Goal: Task Accomplishment & Management: Manage account settings

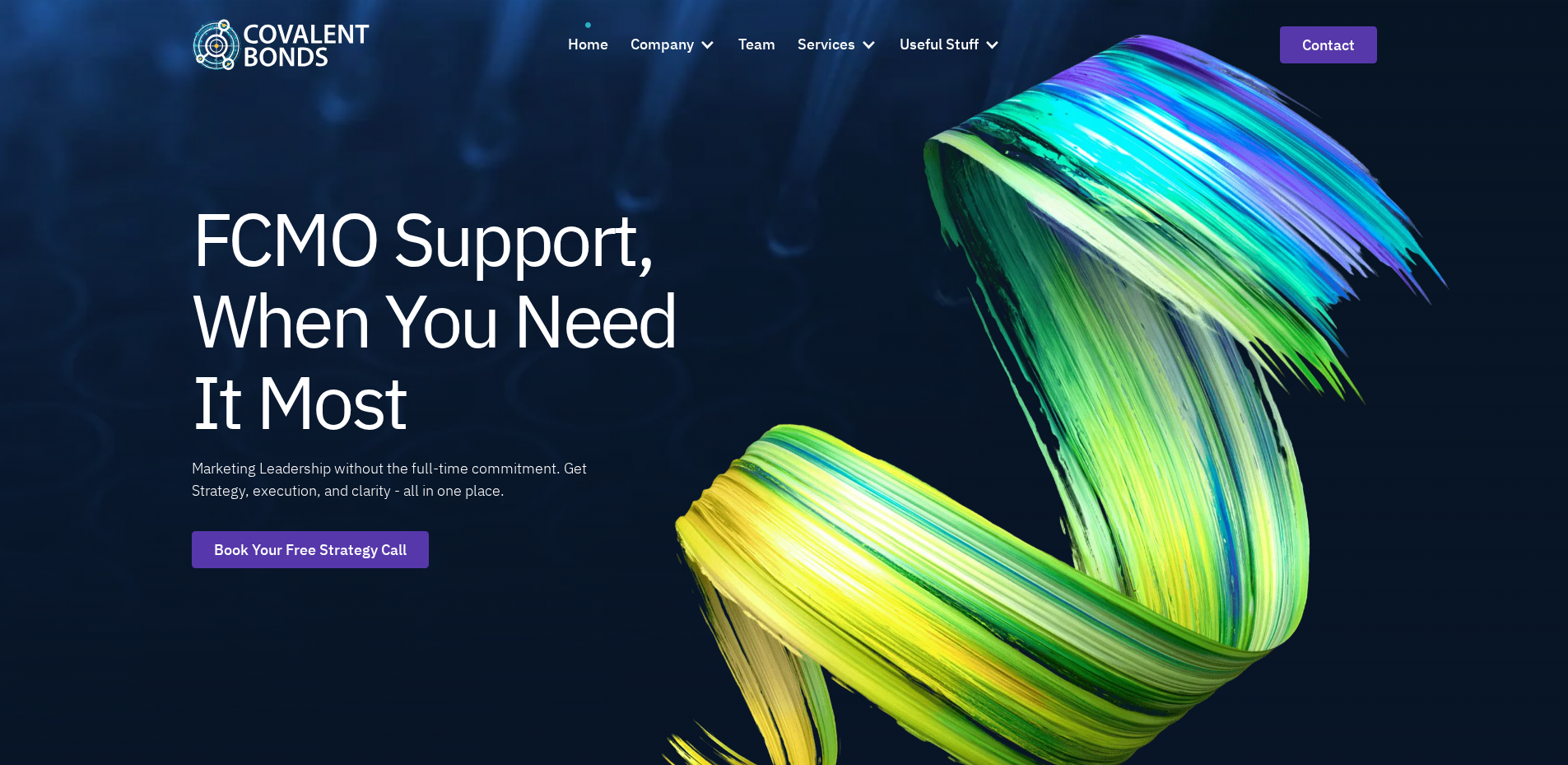
click at [1054, 405] on img at bounding box center [1055, 427] width 949 height 935
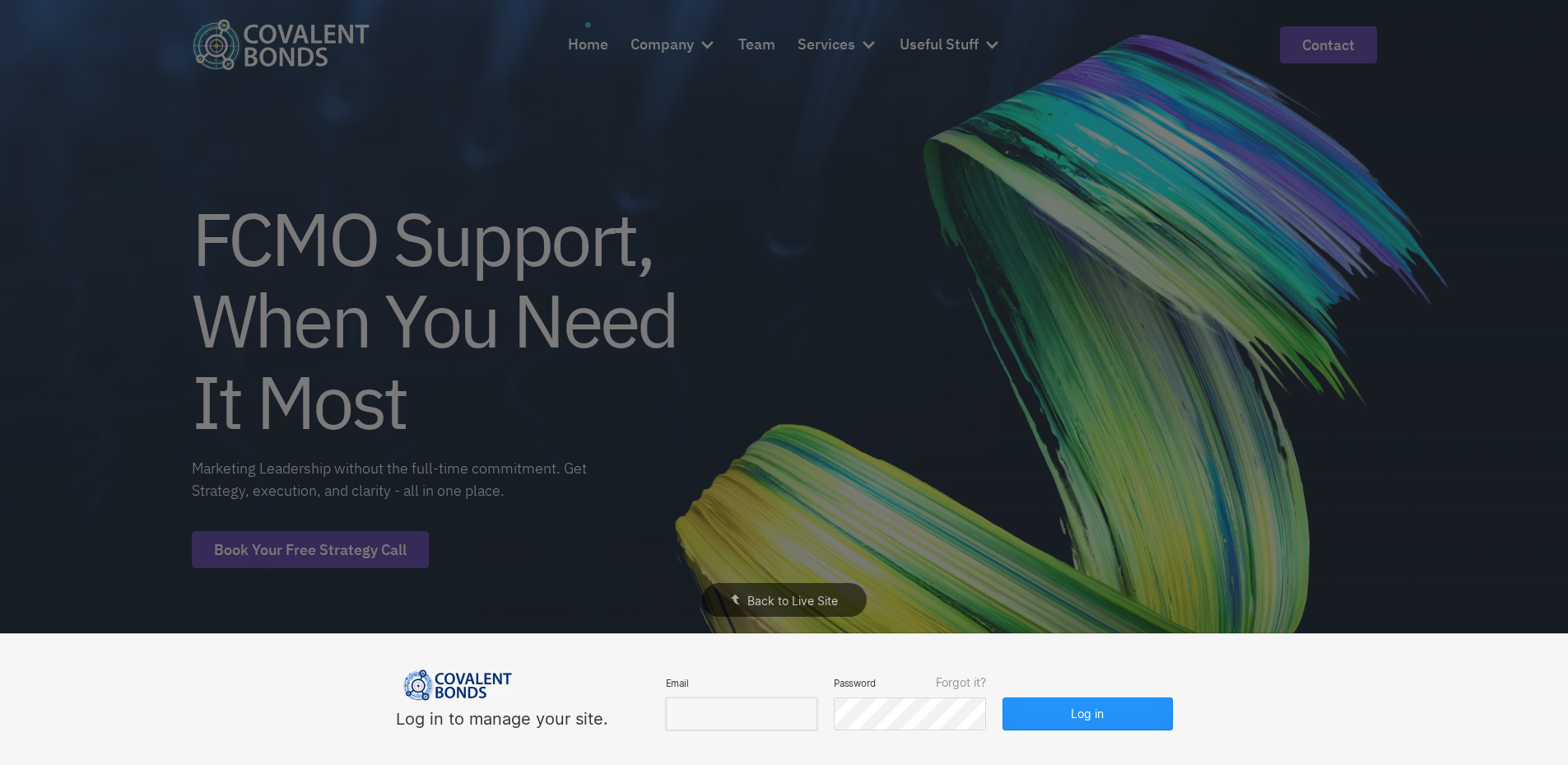
click at [743, 707] on input "email" at bounding box center [741, 714] width 151 height 33
type input "[EMAIL_ADDRESS][DOMAIN_NAME]"
click at [1058, 721] on button "Log in" at bounding box center [1087, 714] width 169 height 33
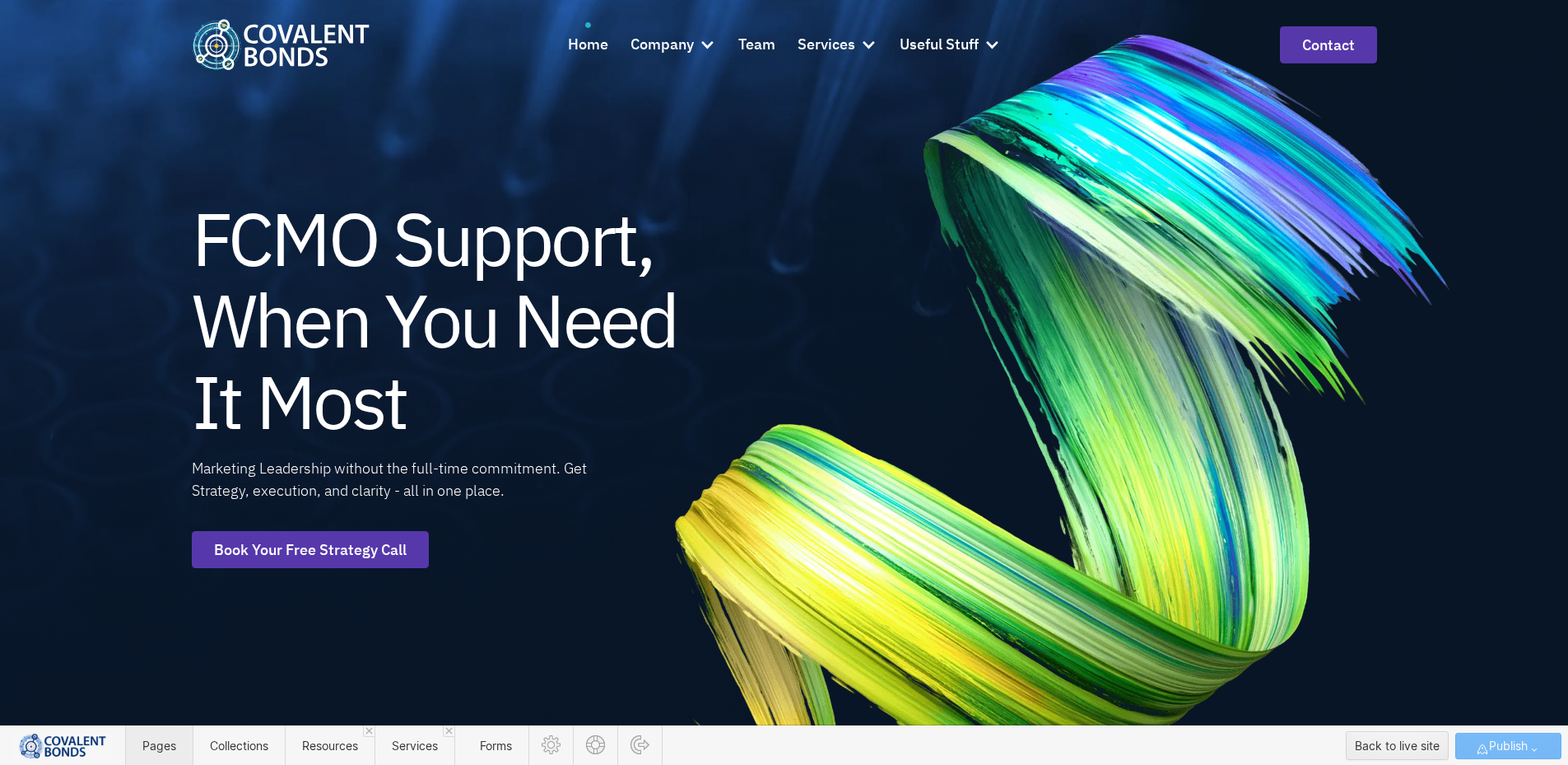
click at [151, 751] on span "Pages" at bounding box center [159, 745] width 34 height 14
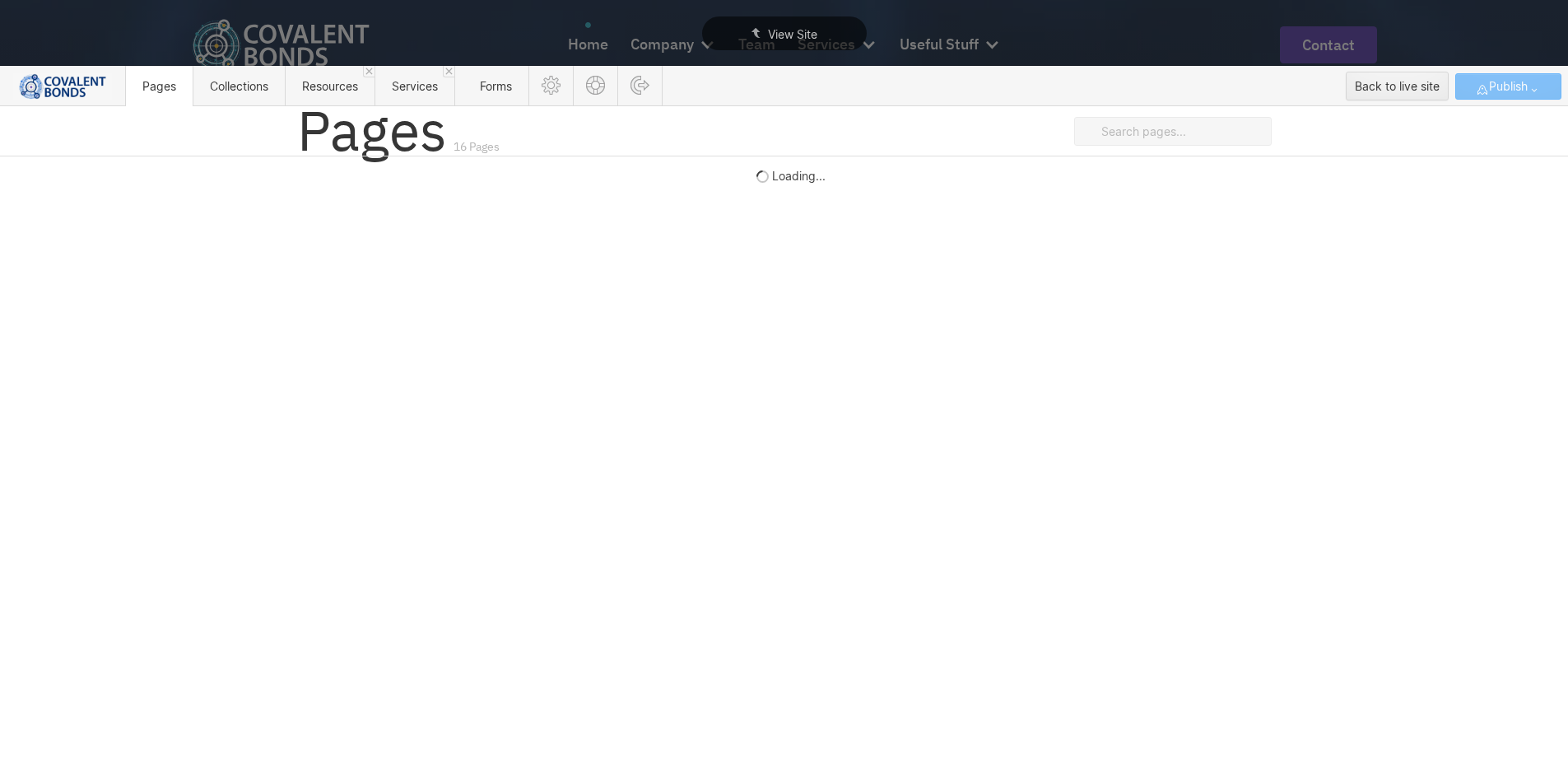
click at [1545, 84] on button "Publish" at bounding box center [1508, 86] width 106 height 27
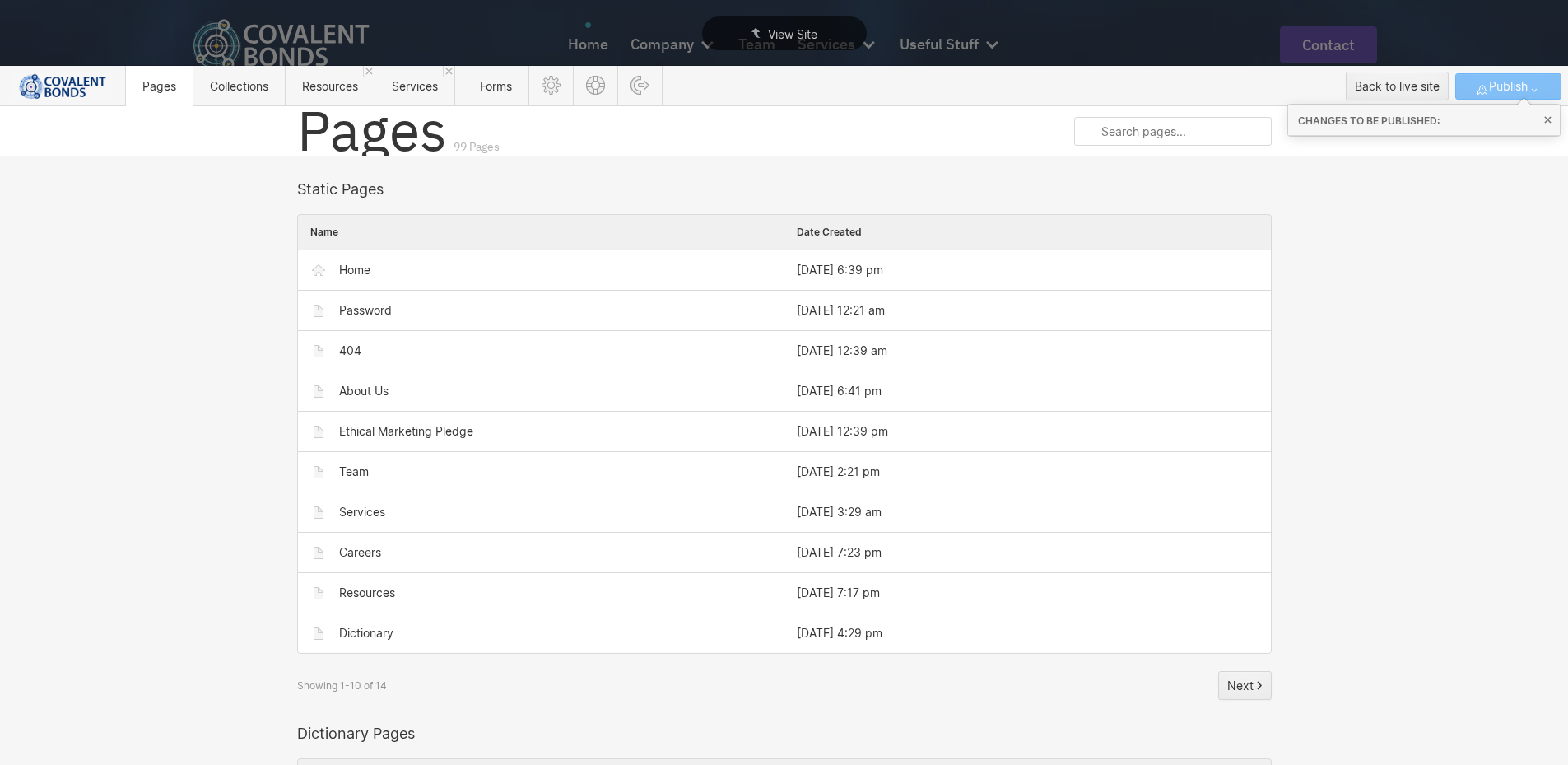
click at [1531, 84] on icon "button" at bounding box center [1534, 89] width 13 height 13
click at [556, 93] on icon at bounding box center [551, 85] width 19 height 19
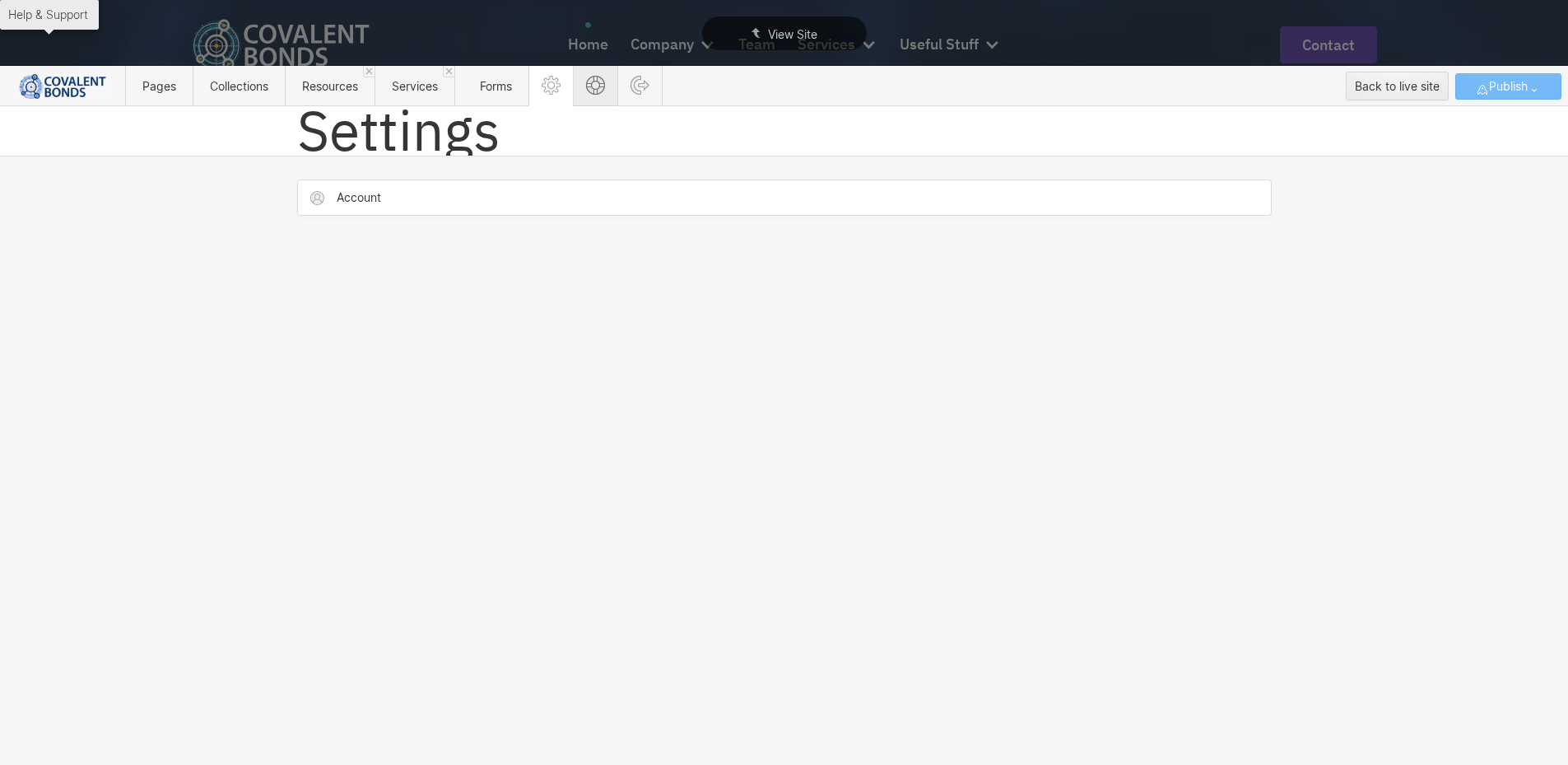
click at [598, 86] on icon at bounding box center [595, 85] width 19 height 19
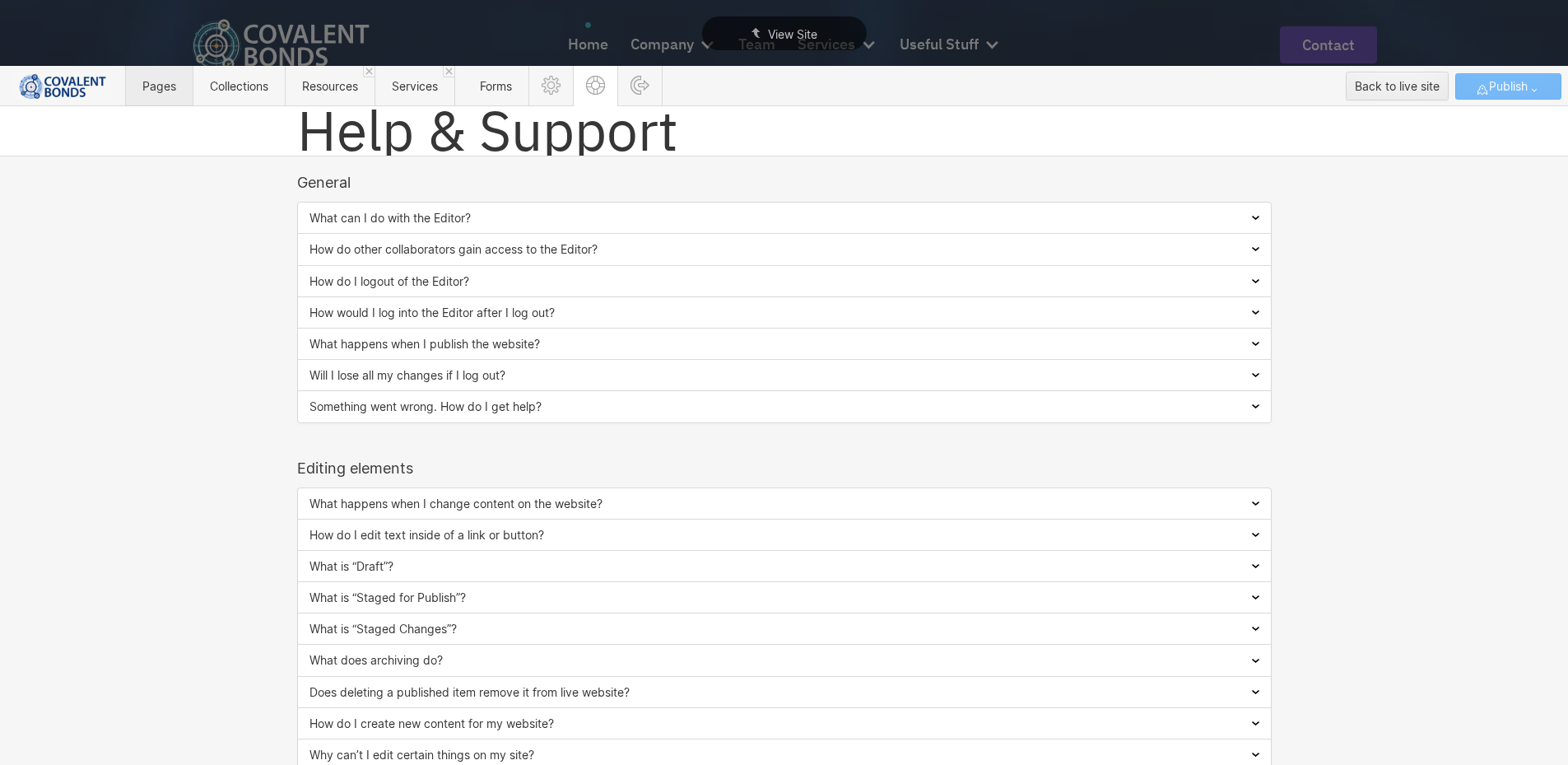
click at [148, 81] on span "Pages" at bounding box center [159, 86] width 34 height 14
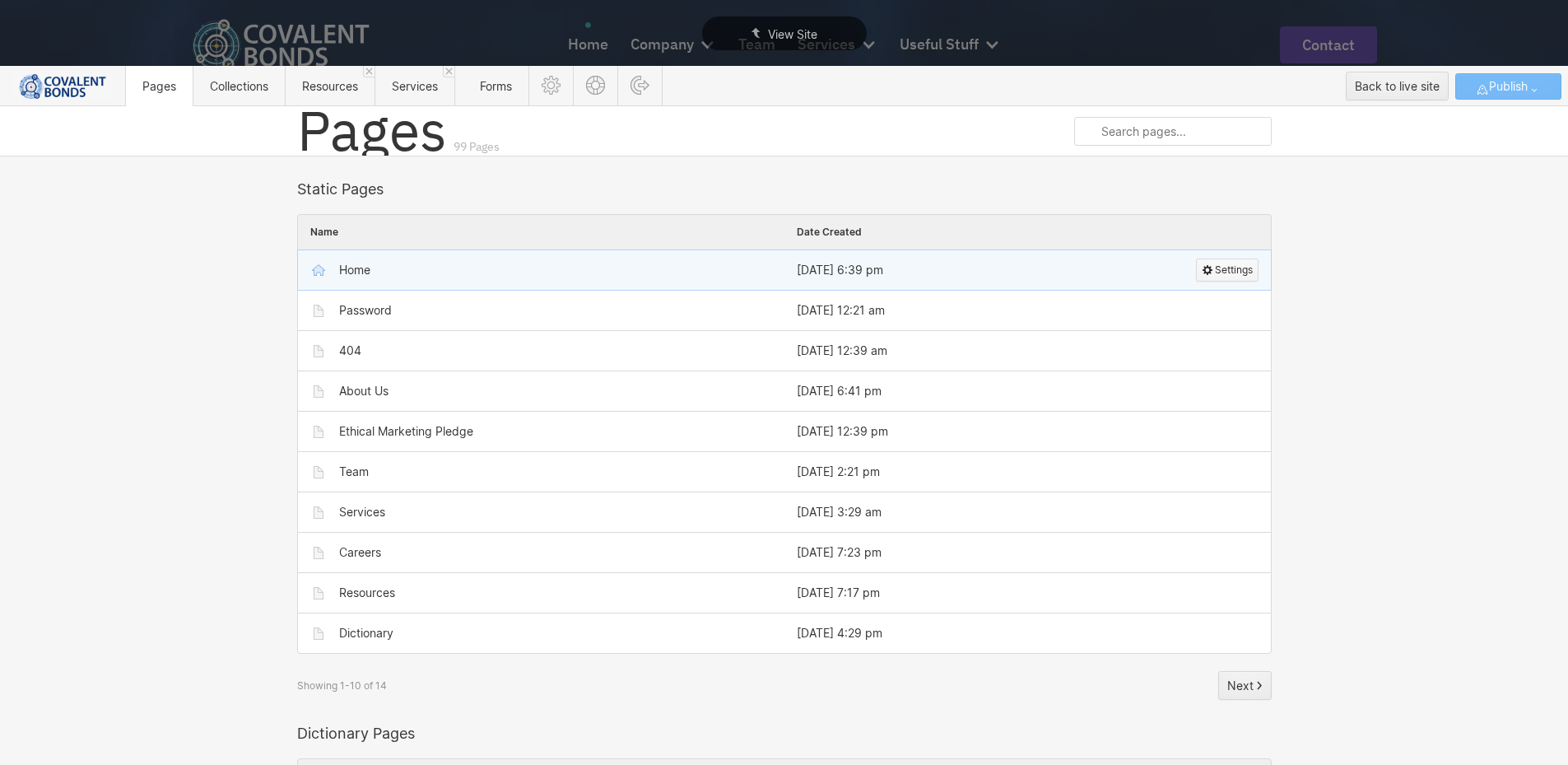
click at [1207, 268] on div "Settings" at bounding box center [1227, 269] width 51 height 22
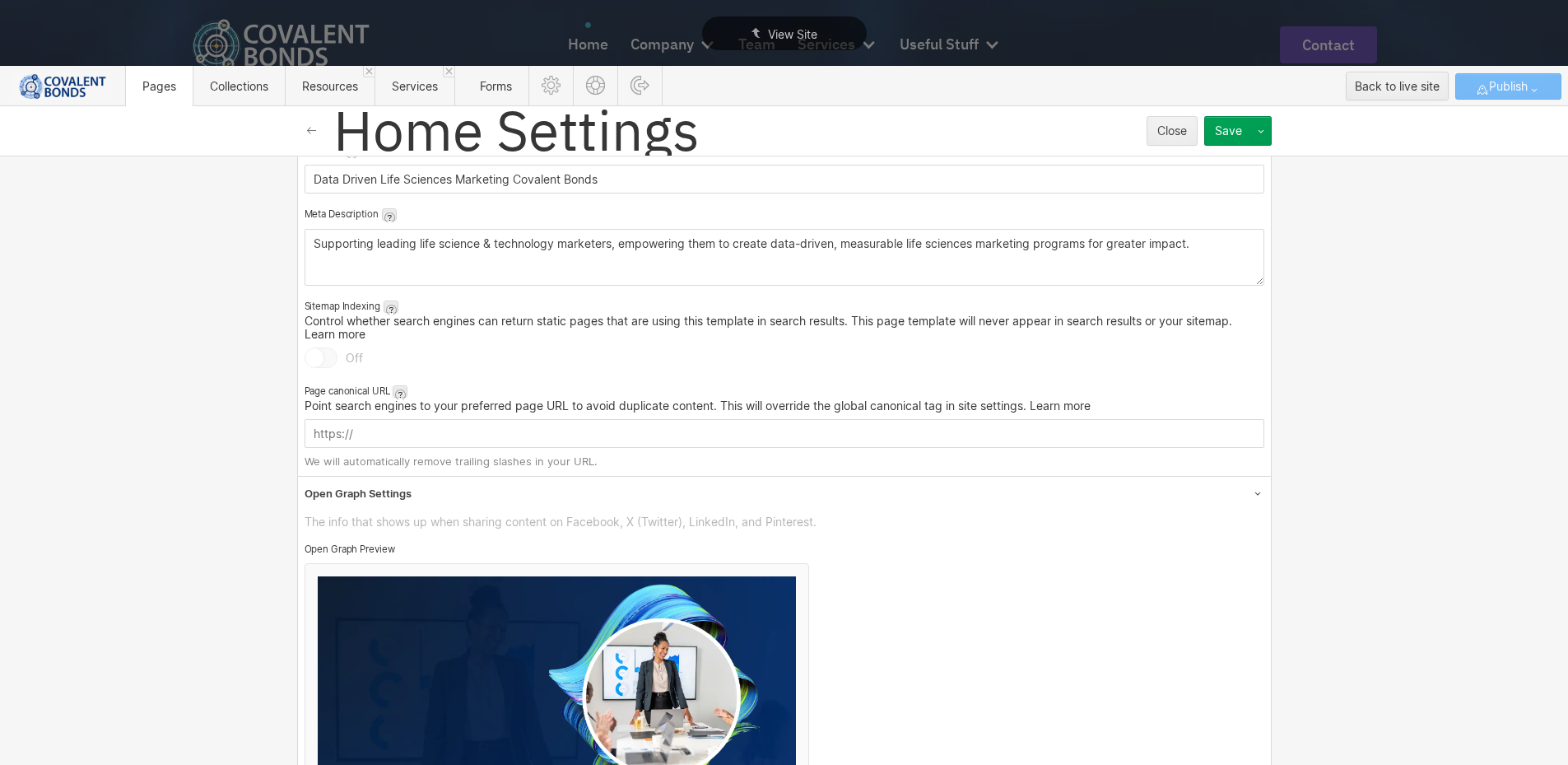
scroll to position [741, 0]
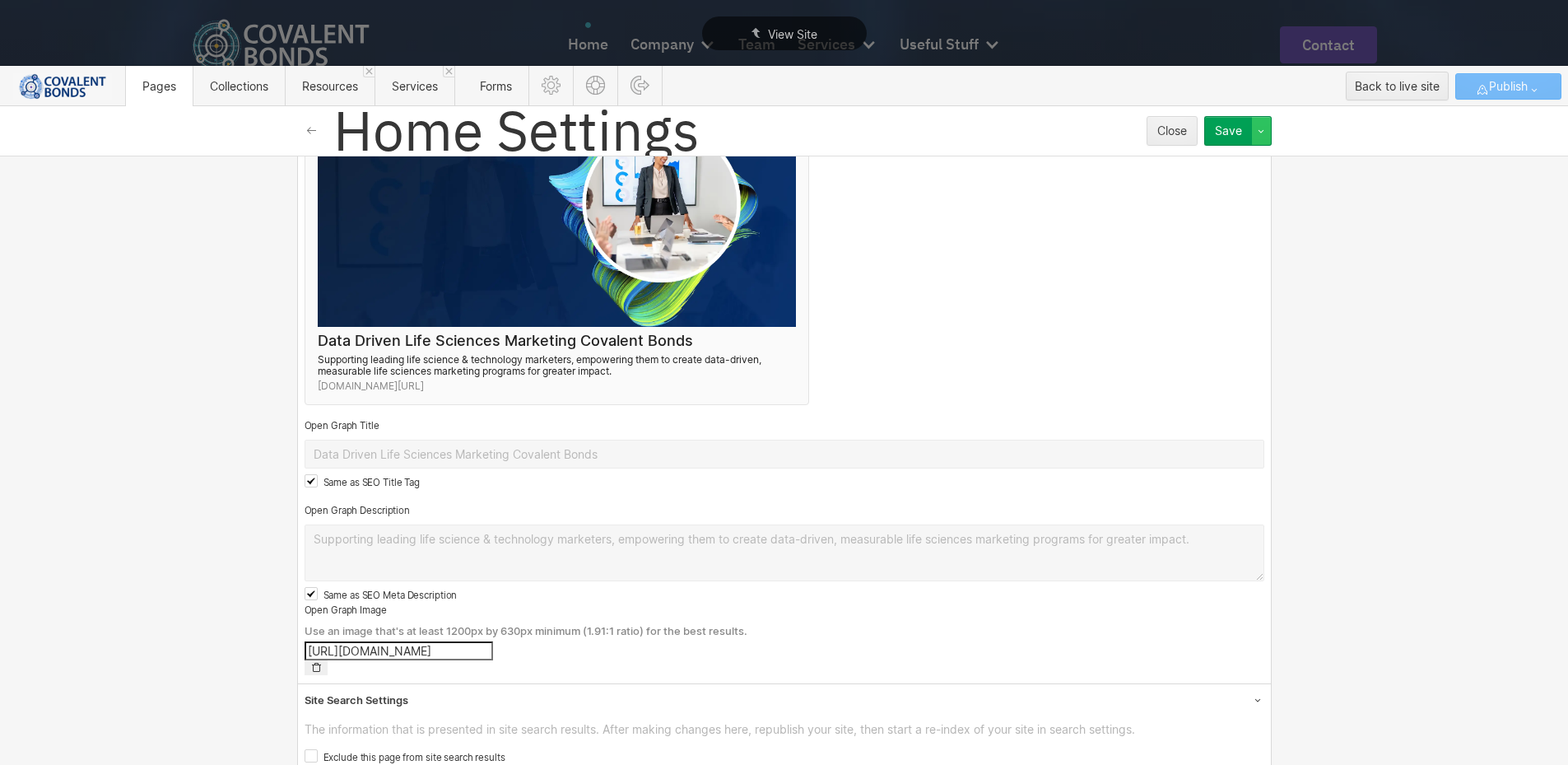
click at [1268, 127] on button "button" at bounding box center [1262, 131] width 20 height 29
click at [1265, 132] on div at bounding box center [1190, 163] width 329 height 194
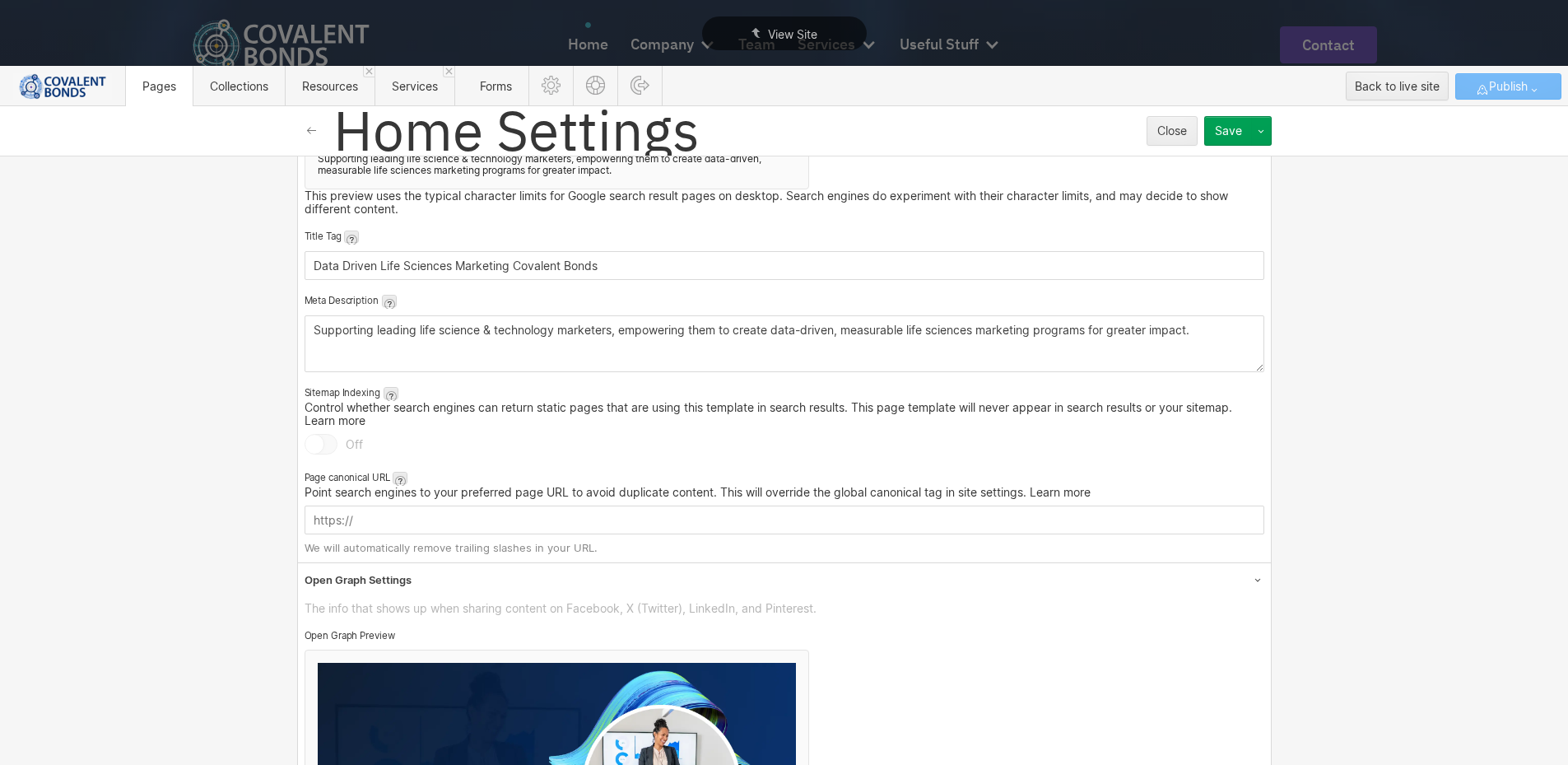
scroll to position [89, 0]
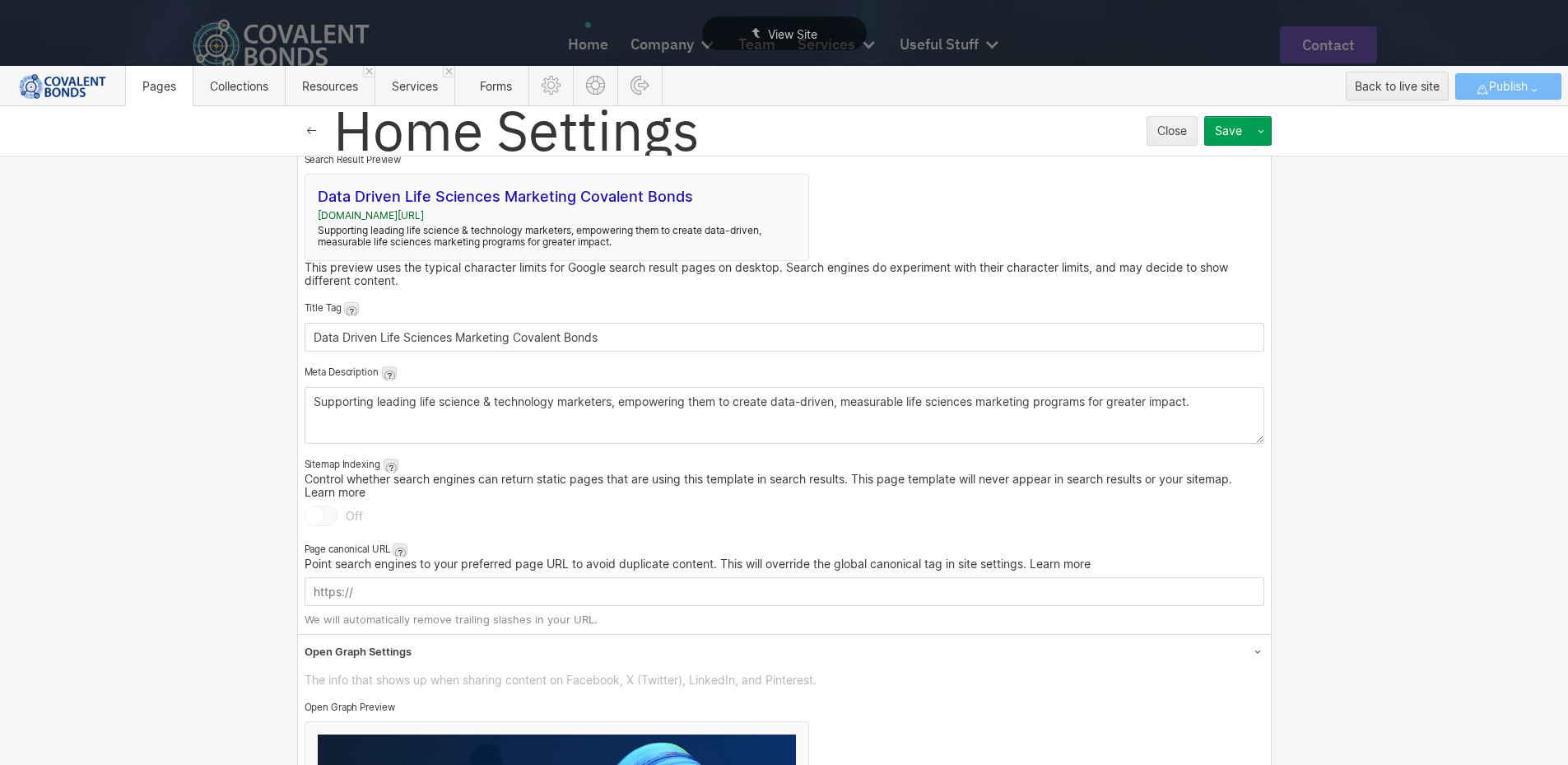
click at [297, 127] on button "button" at bounding box center [311, 131] width 29 height 29
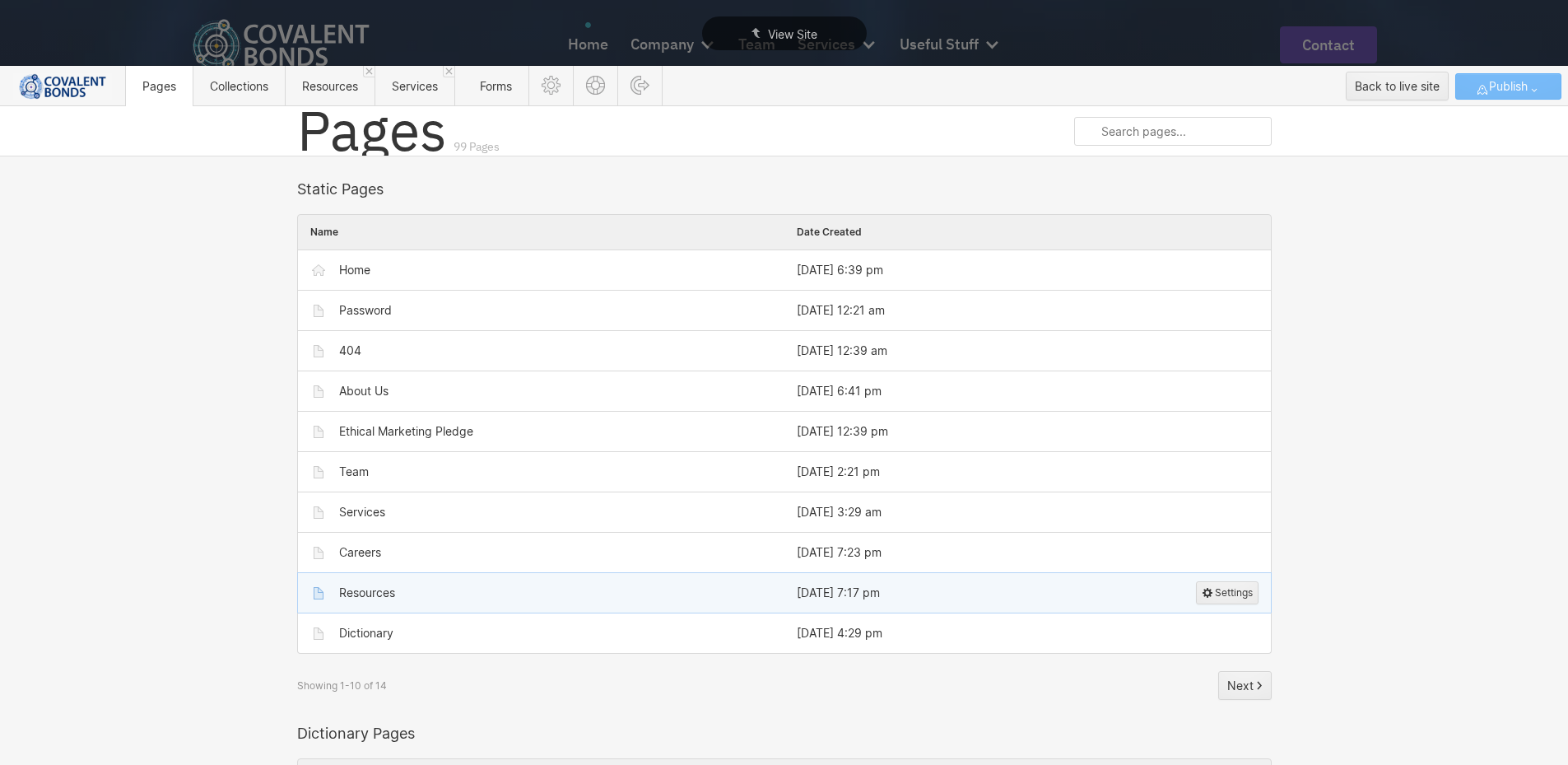
scroll to position [247, 0]
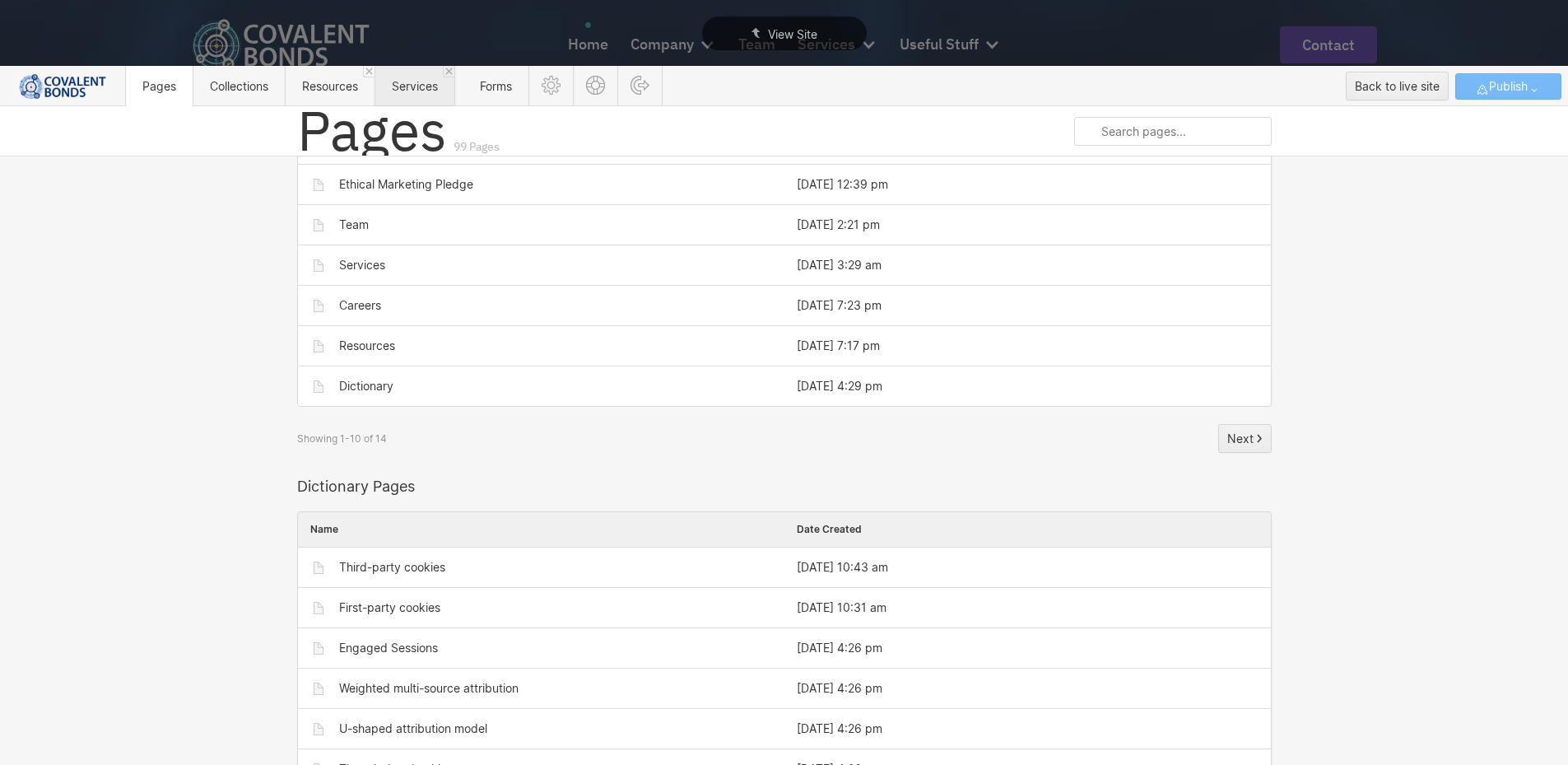
click at [411, 85] on span "Services" at bounding box center [415, 86] width 46 height 14
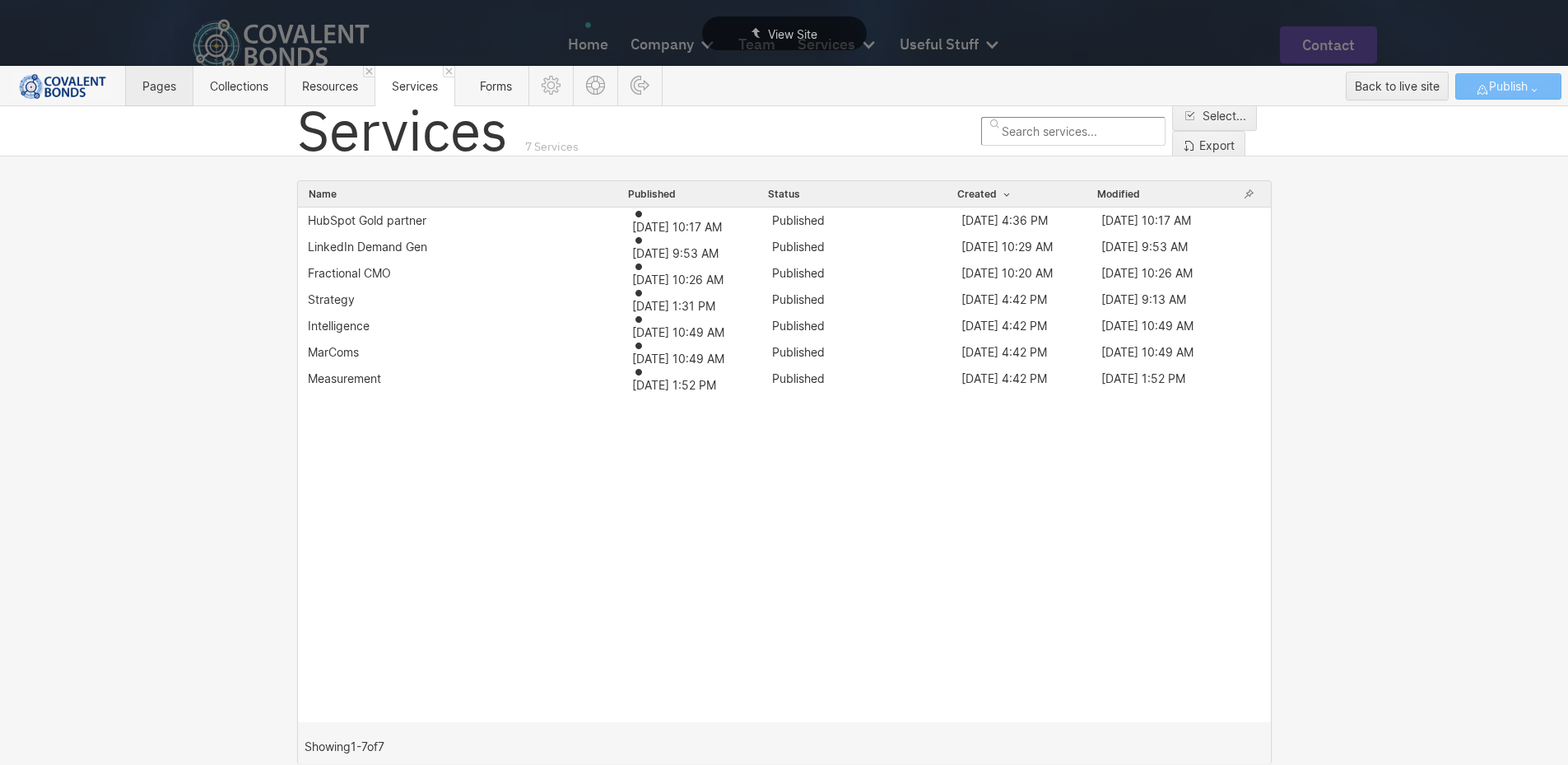
click at [161, 80] on span "Pages" at bounding box center [159, 86] width 34 height 14
click at [35, 87] on img at bounding box center [62, 86] width 99 height 27
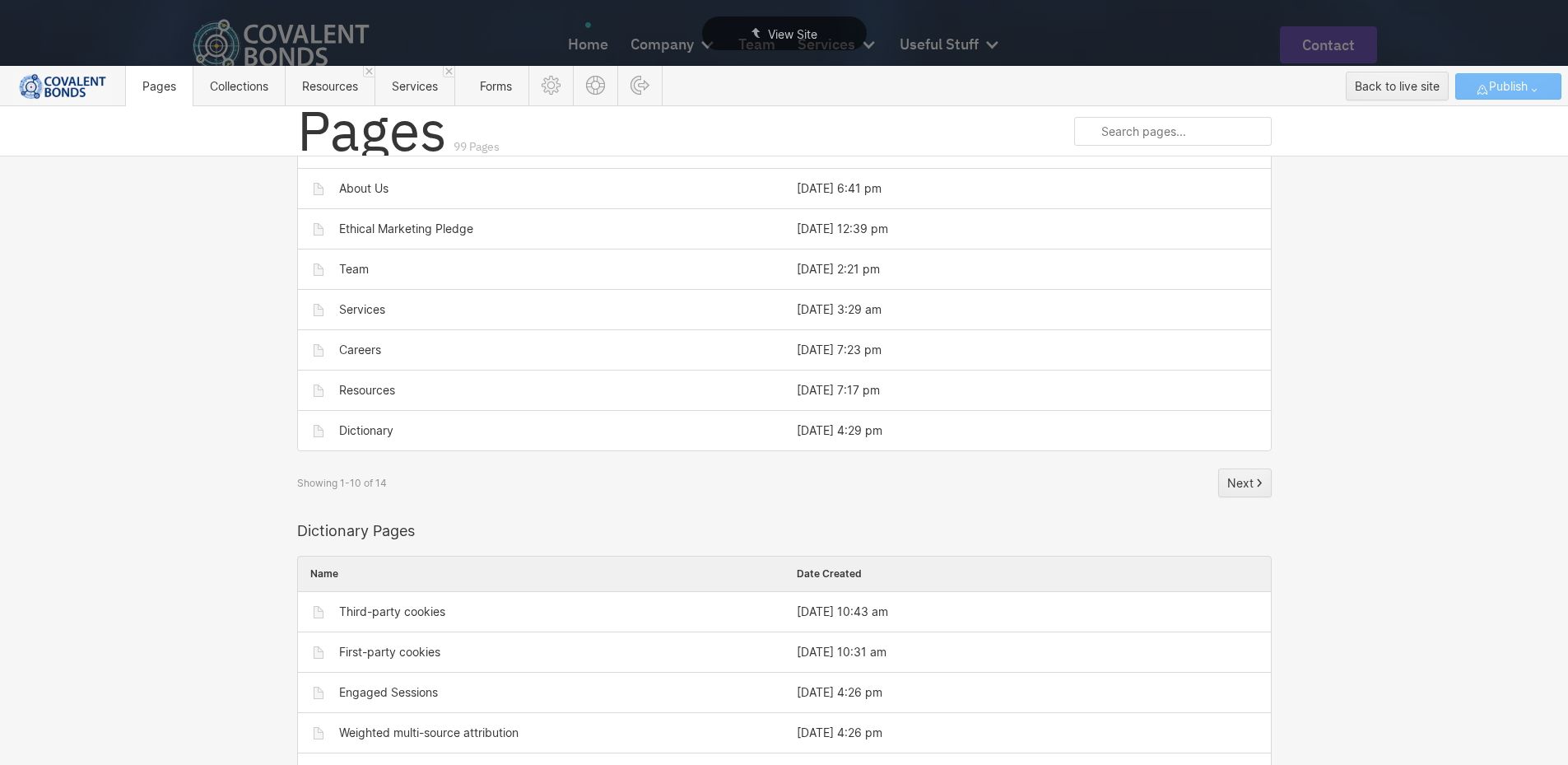
scroll to position [0, 0]
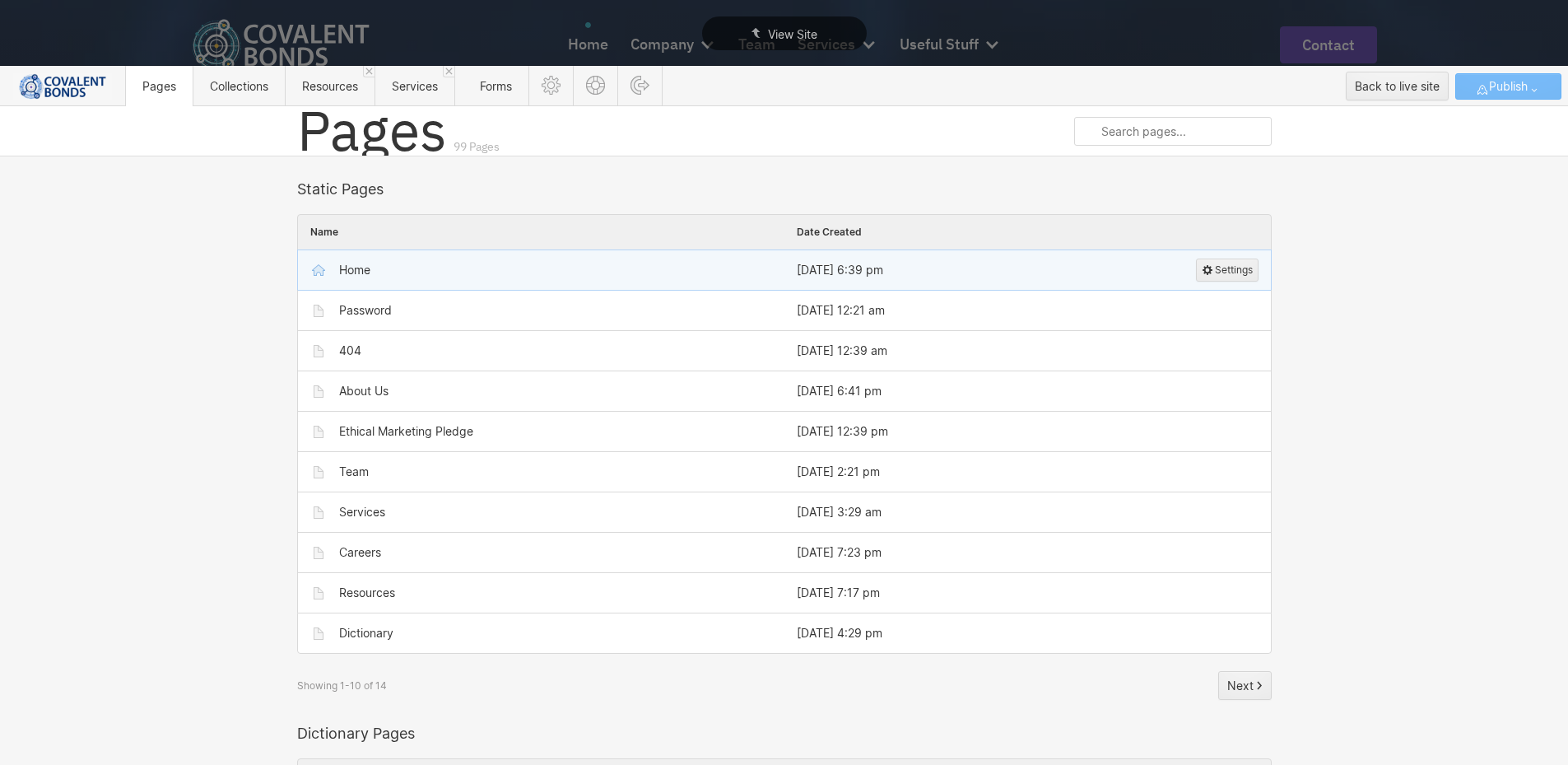
click at [374, 277] on div "Home" at bounding box center [550, 270] width 446 height 27
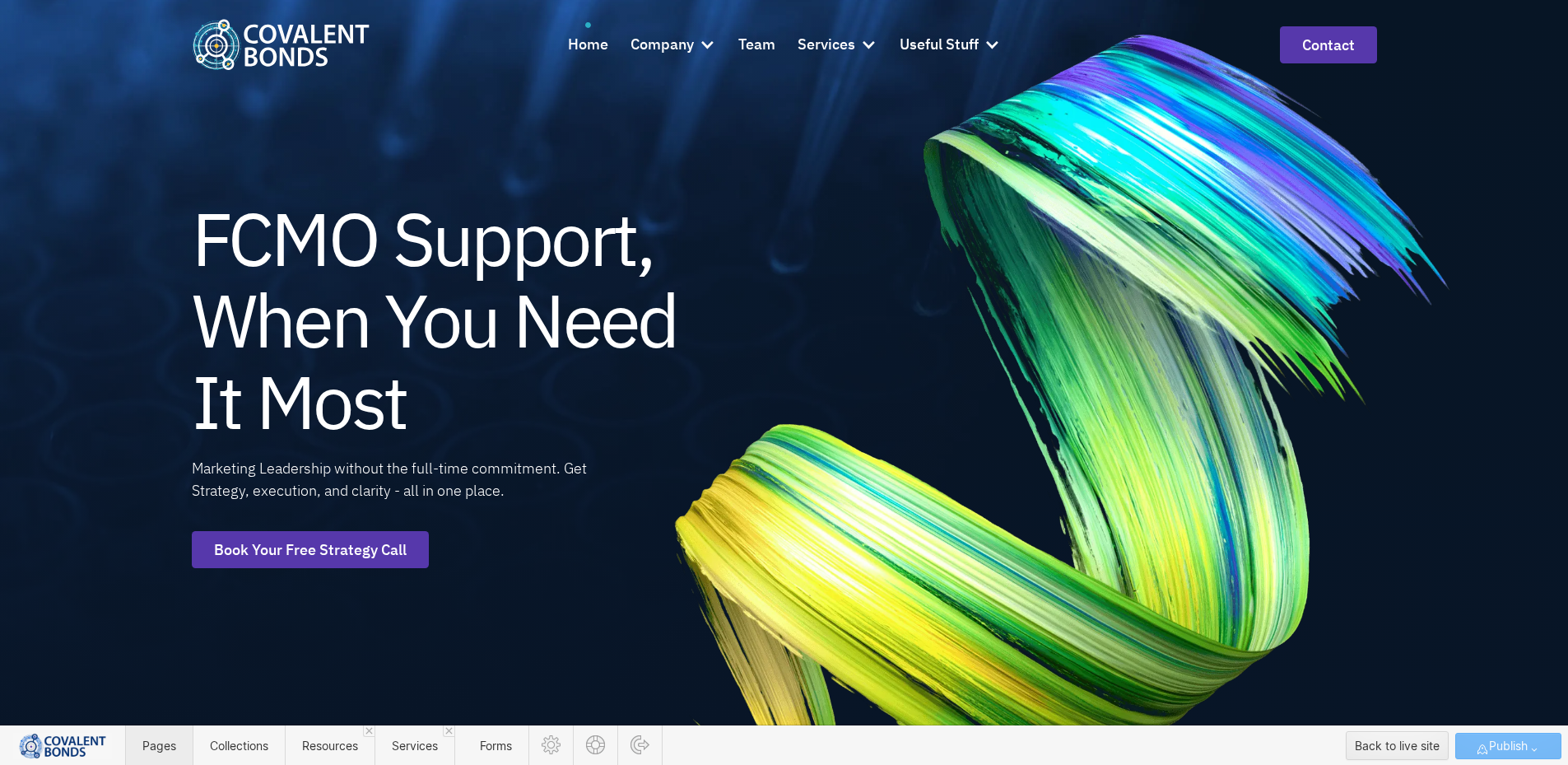
click at [169, 753] on span "Pages" at bounding box center [159, 745] width 67 height 40
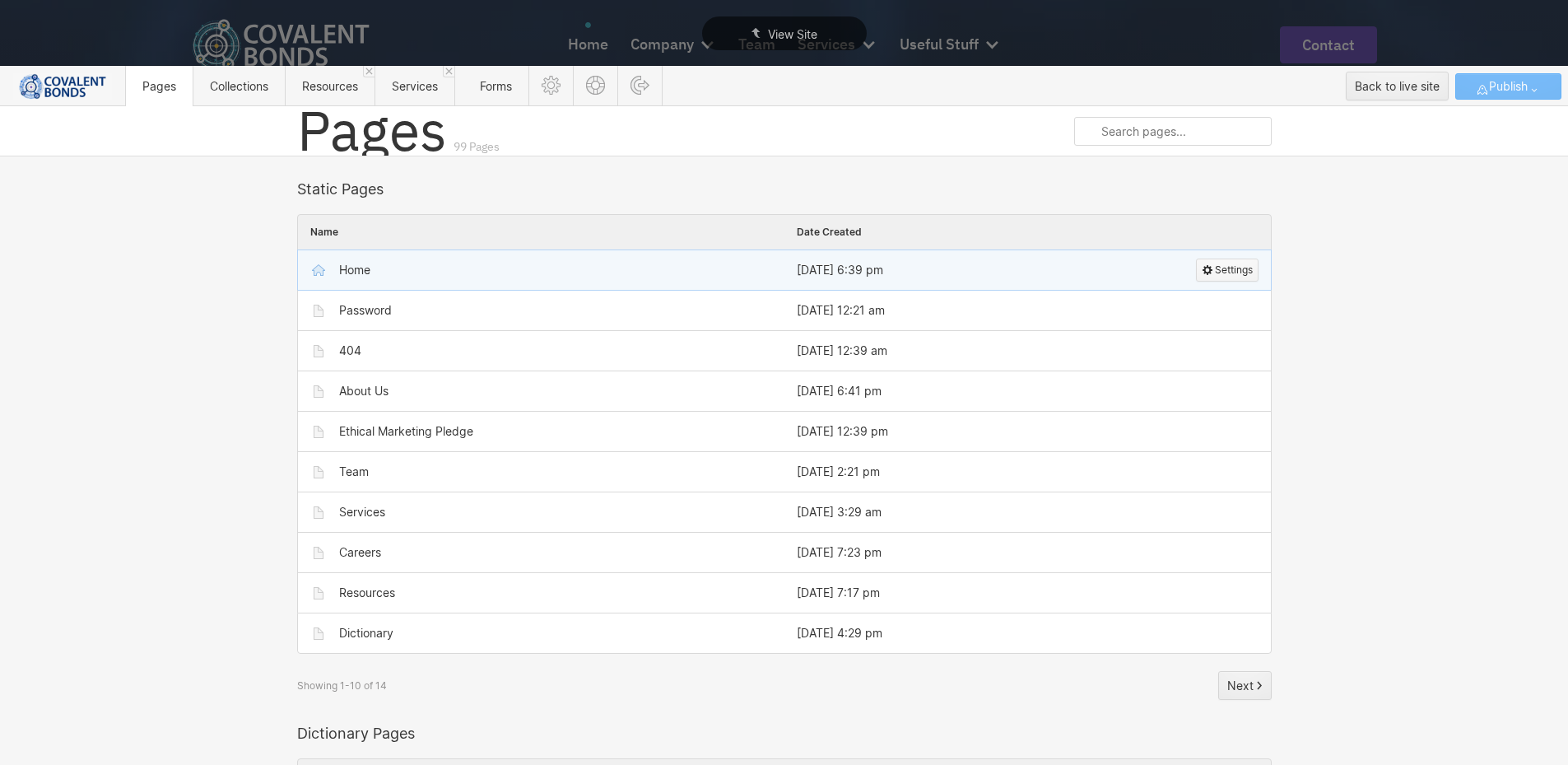
click at [1221, 272] on span "Settings" at bounding box center [1234, 269] width 38 height 22
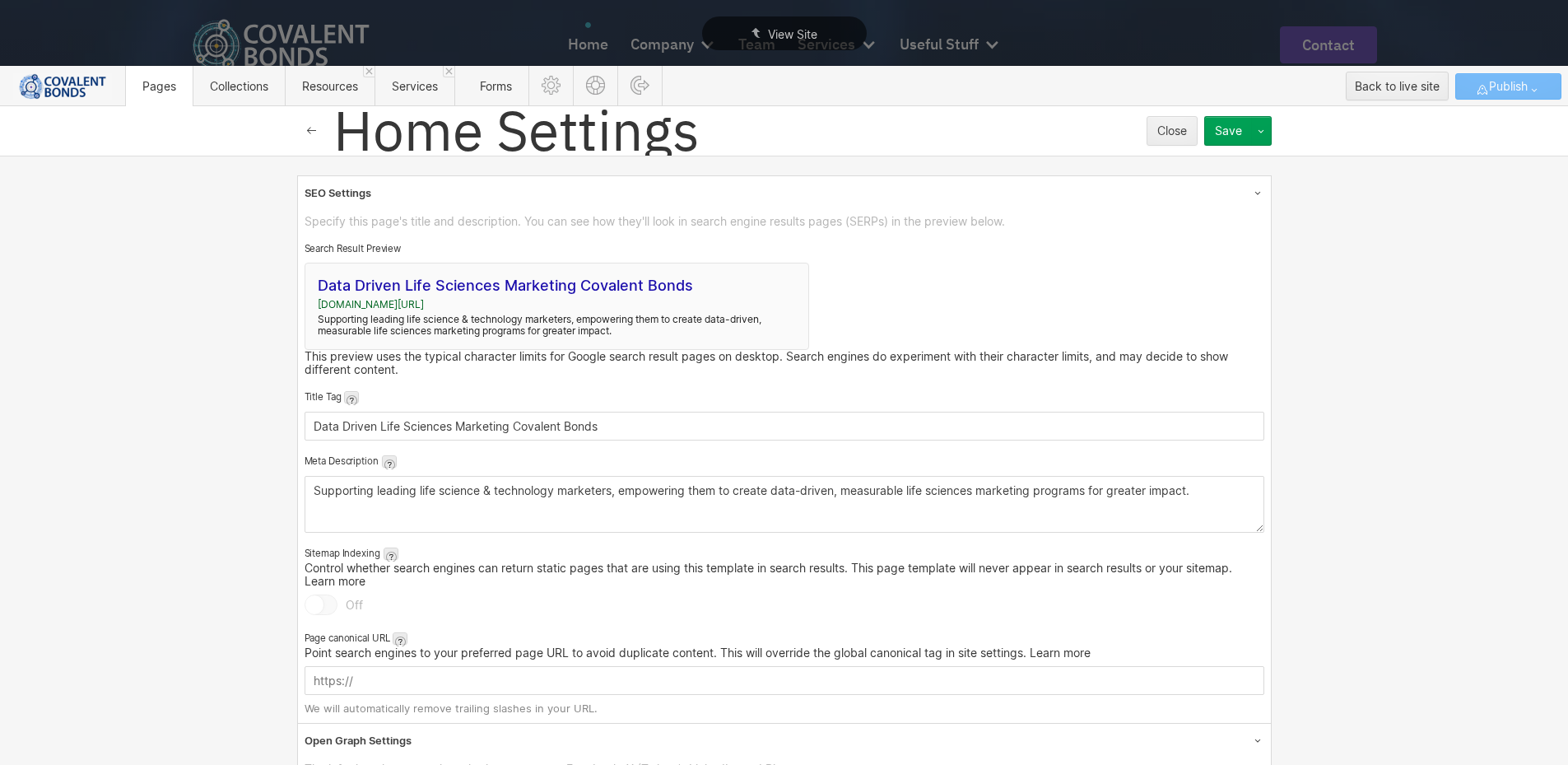
click at [305, 126] on icon "button" at bounding box center [311, 131] width 13 height 13
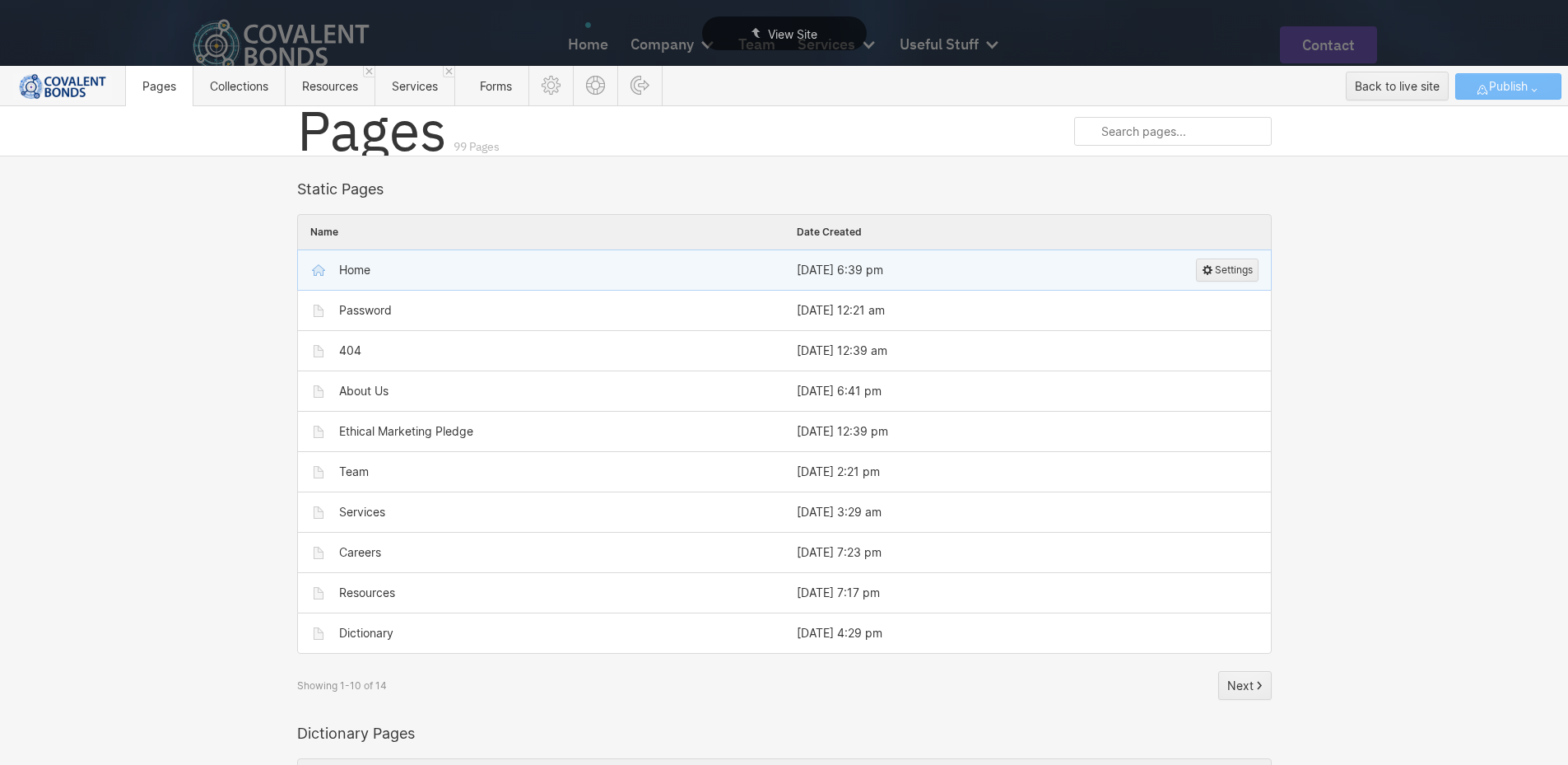
click at [529, 262] on div "Home" at bounding box center [550, 270] width 446 height 27
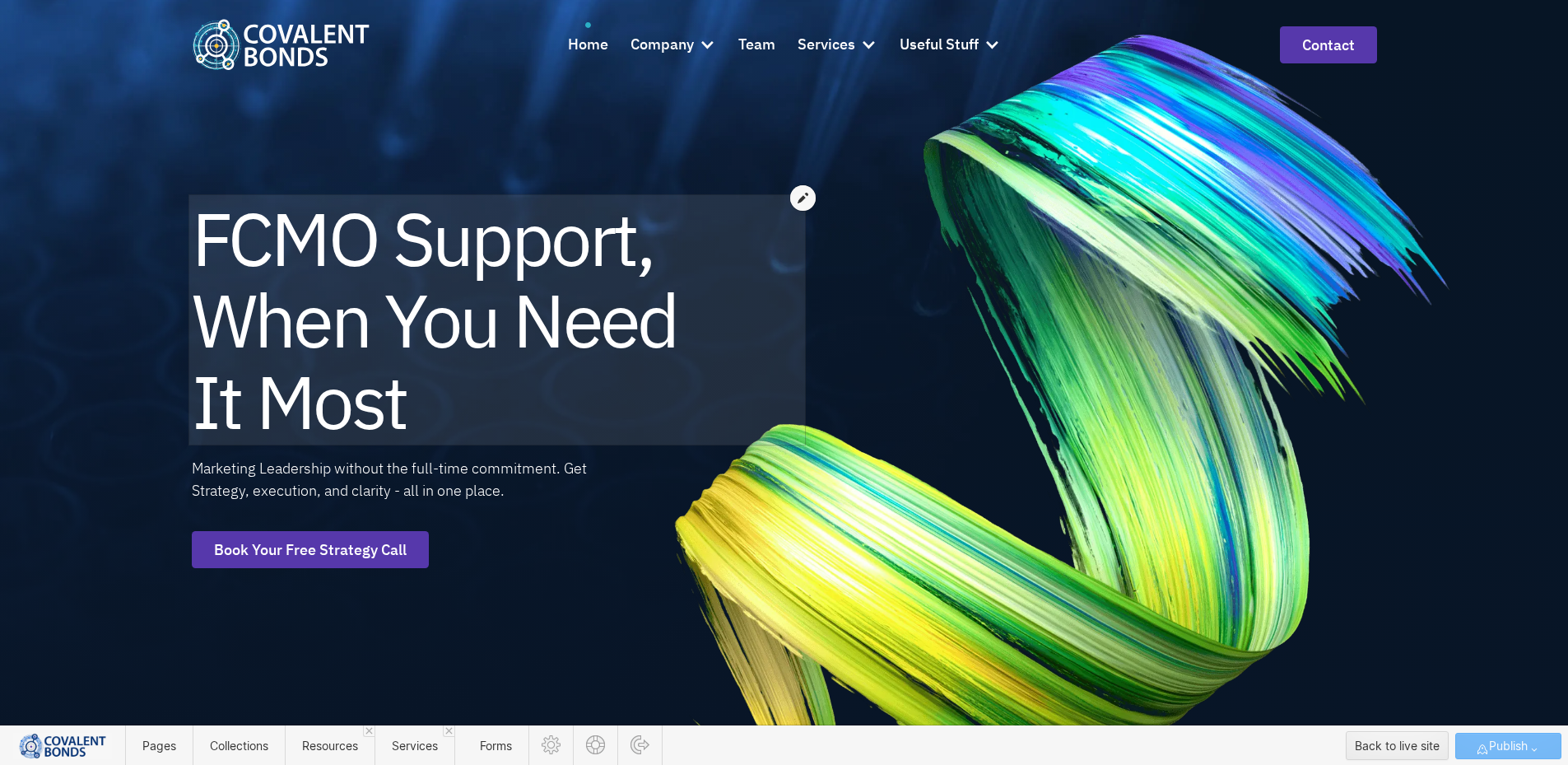
click at [810, 187] on div at bounding box center [803, 198] width 26 height 26
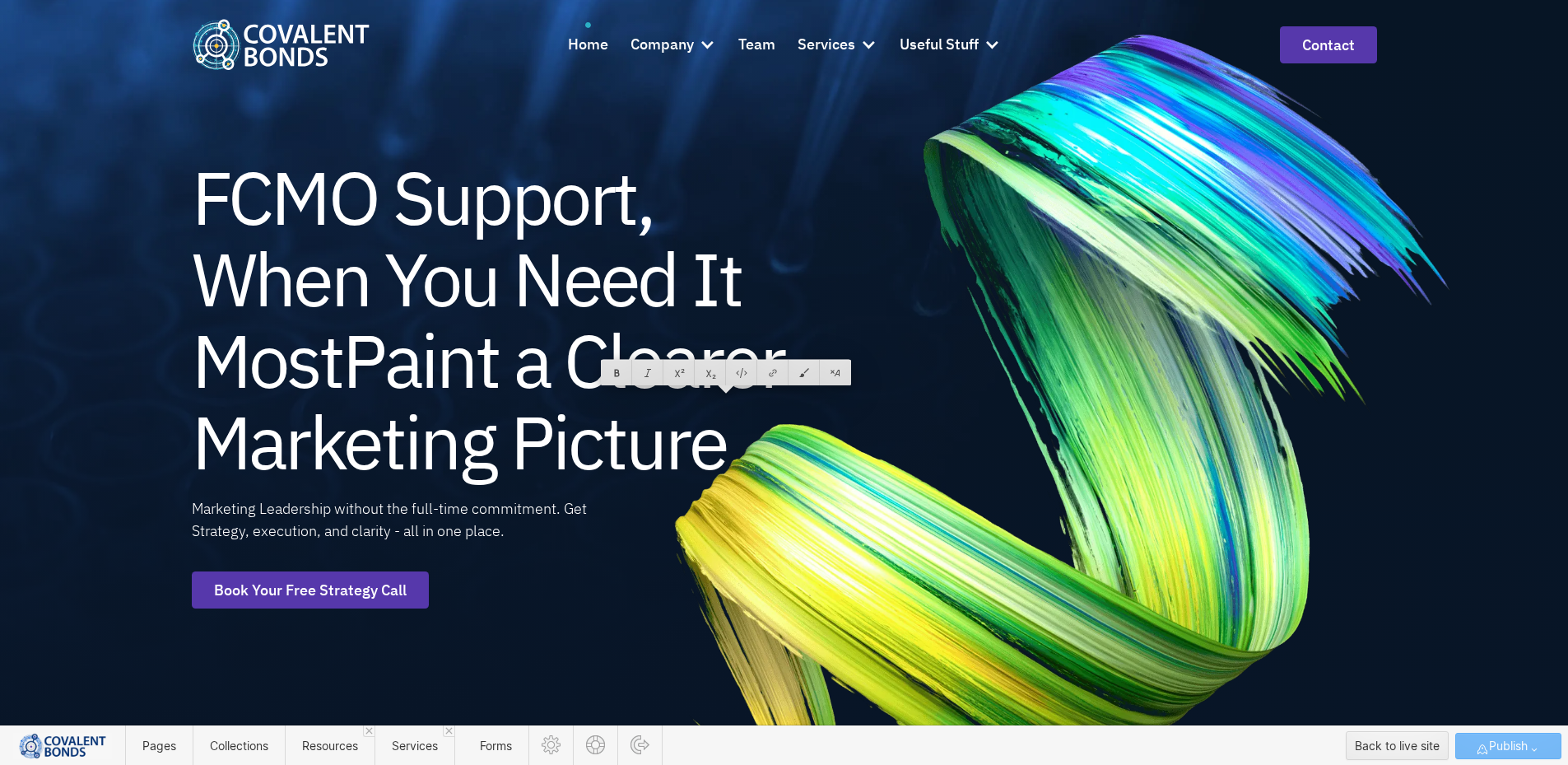
click at [220, 188] on h1 "FCMO Support, When You Need It MostPaint a Clearer Marketing Picture" at bounding box center [497, 319] width 612 height 326
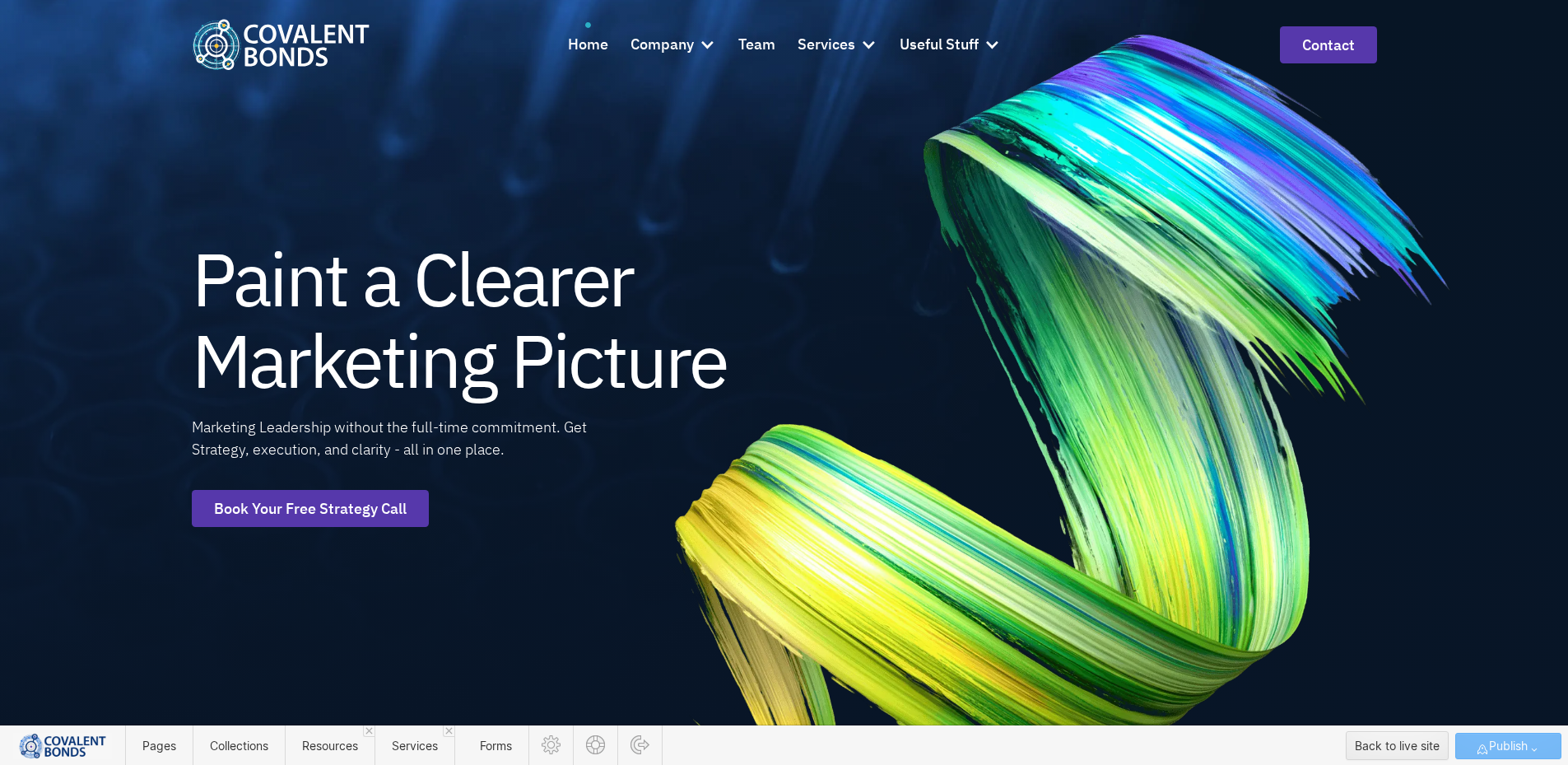
click at [448, 435] on div "Paint a Clearer Marketing Picture Marketing Leadership without the full-time co…" at bounding box center [497, 382] width 612 height 765
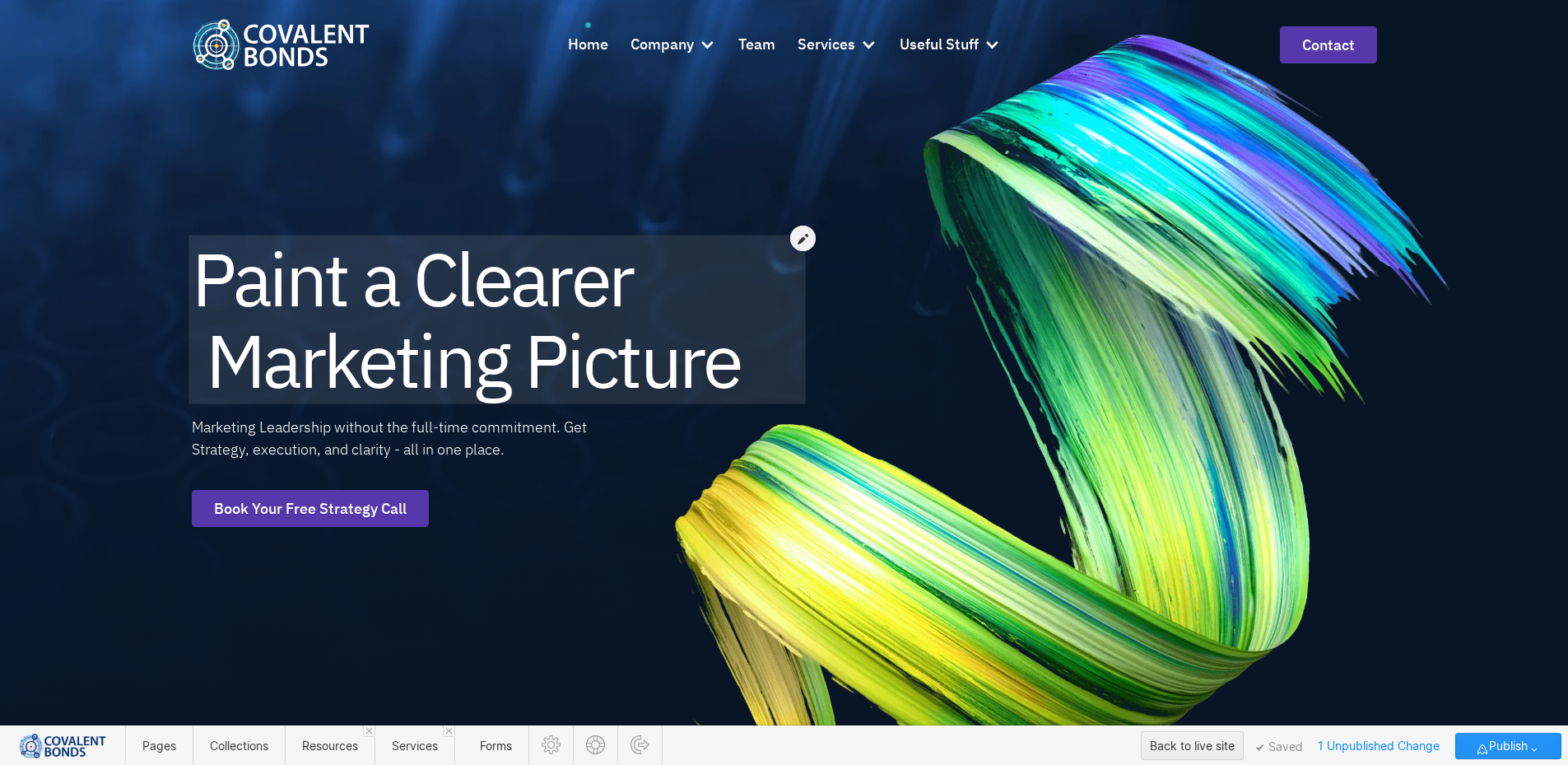
click at [412, 334] on div at bounding box center [497, 311] width 612 height 163
click at [796, 232] on div at bounding box center [803, 238] width 26 height 26
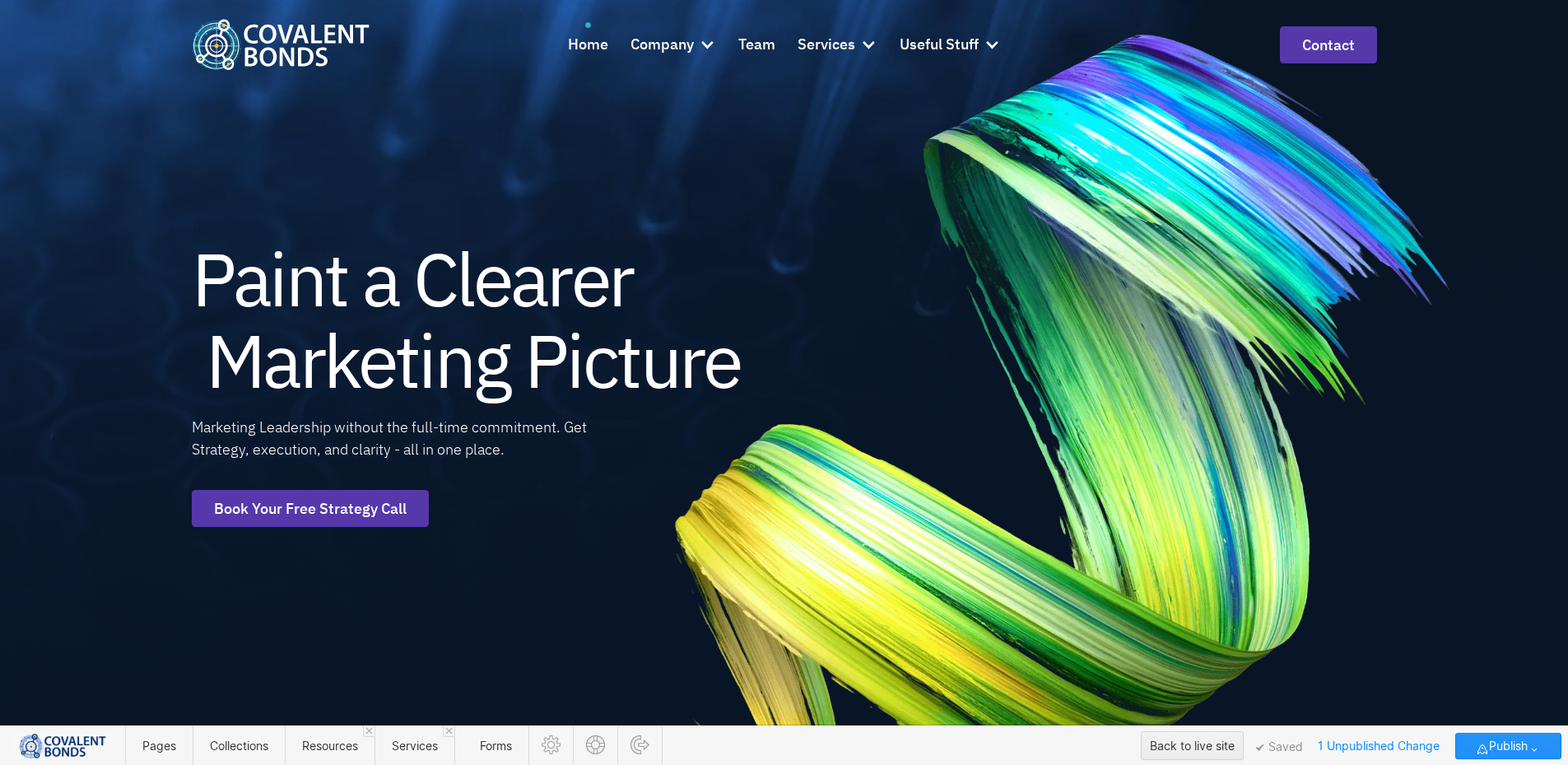
click at [243, 354] on h1 "Paint a Clearer Marketing Picture" at bounding box center [497, 319] width 612 height 163
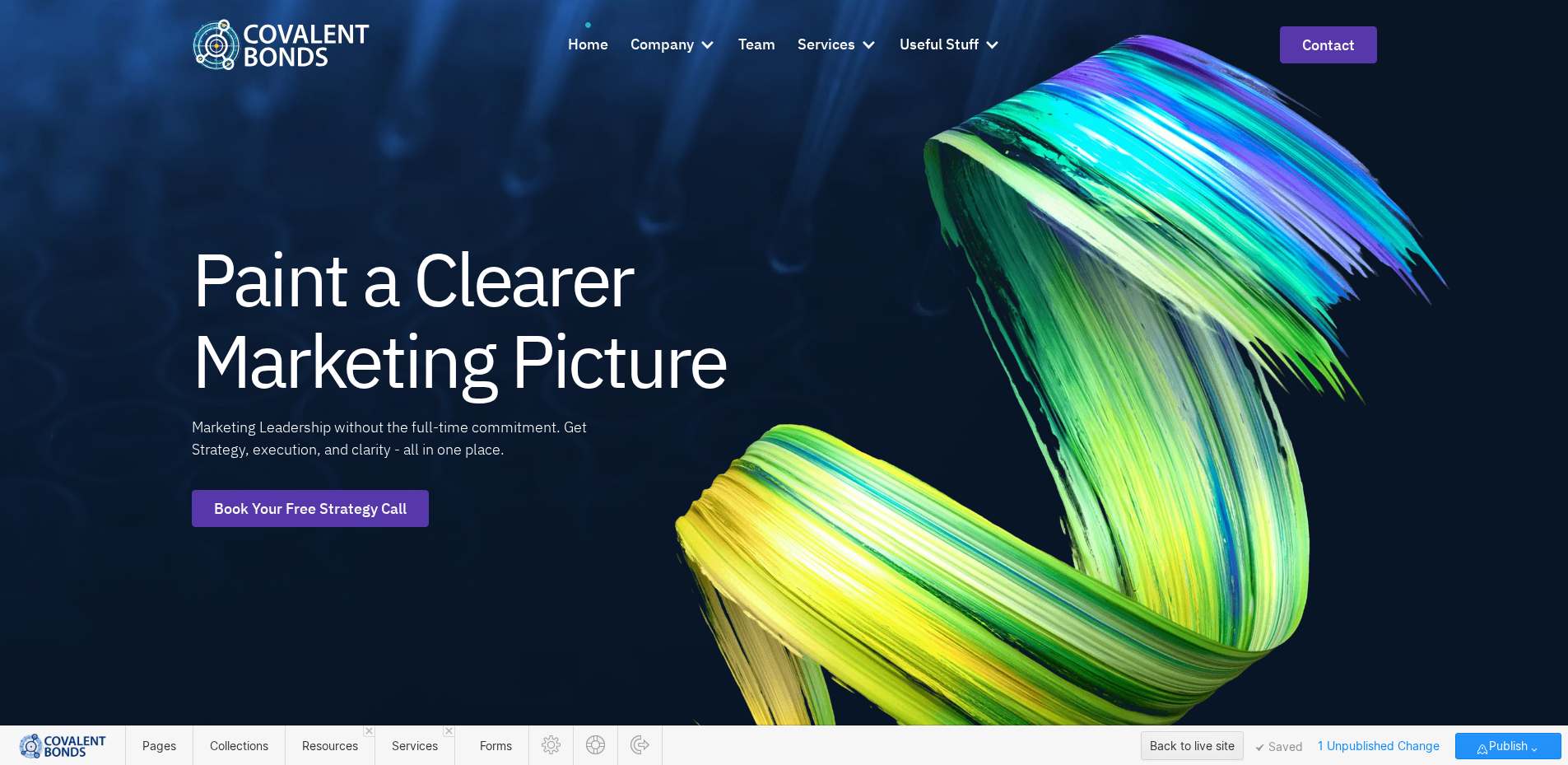
click at [424, 423] on div "Marketing Leadership without the full-time commitment. Get Strategy, execution,…" at bounding box center [417, 438] width 451 height 45
click at [520, 447] on div "Marketing Leadership without the full-time commitment. Get Strategy, execution,…" at bounding box center [417, 438] width 451 height 45
drag, startPoint x: 520, startPoint y: 447, endPoint x: 196, endPoint y: 424, distance: 324.8
click at [196, 424] on div "Marketing Leadership without the full-time commitment. Get Strategy, execution,…" at bounding box center [417, 438] width 451 height 45
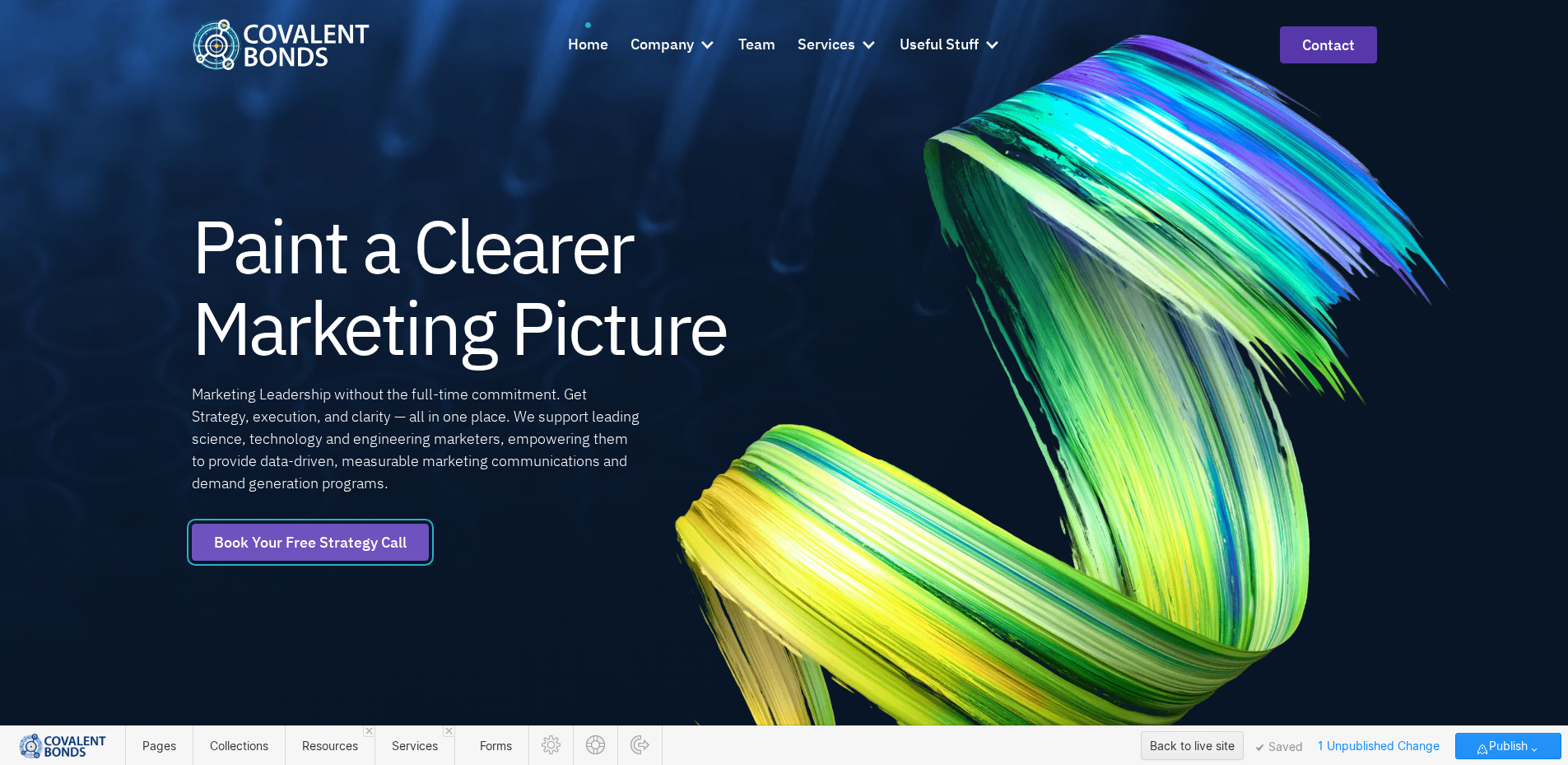
click at [372, 537] on div "Paint a Clearer Marketing Picture Marketing Leadership without the full-time co…" at bounding box center [497, 382] width 612 height 765
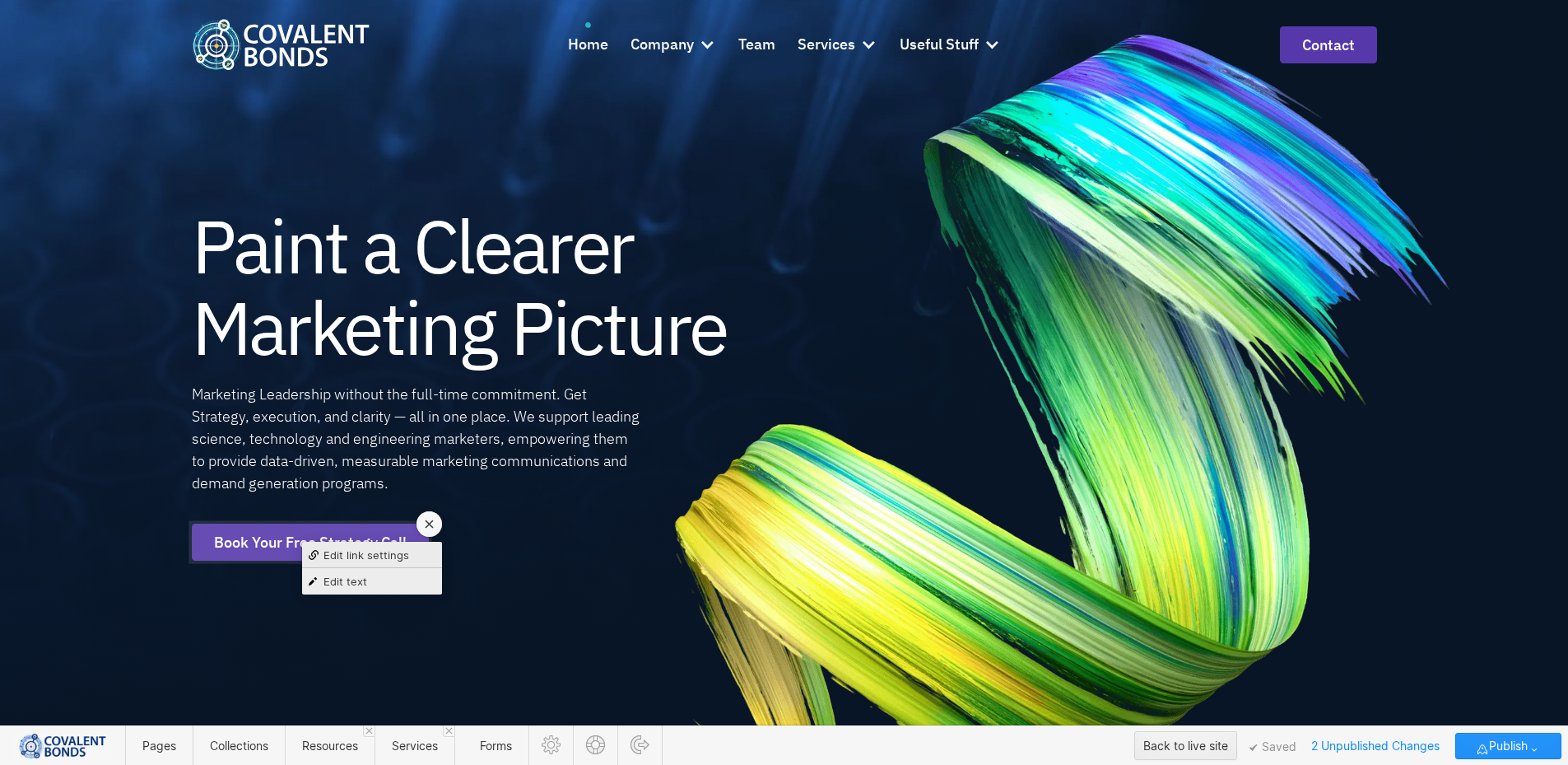
click at [381, 580] on div "Edit text" at bounding box center [372, 581] width 140 height 27
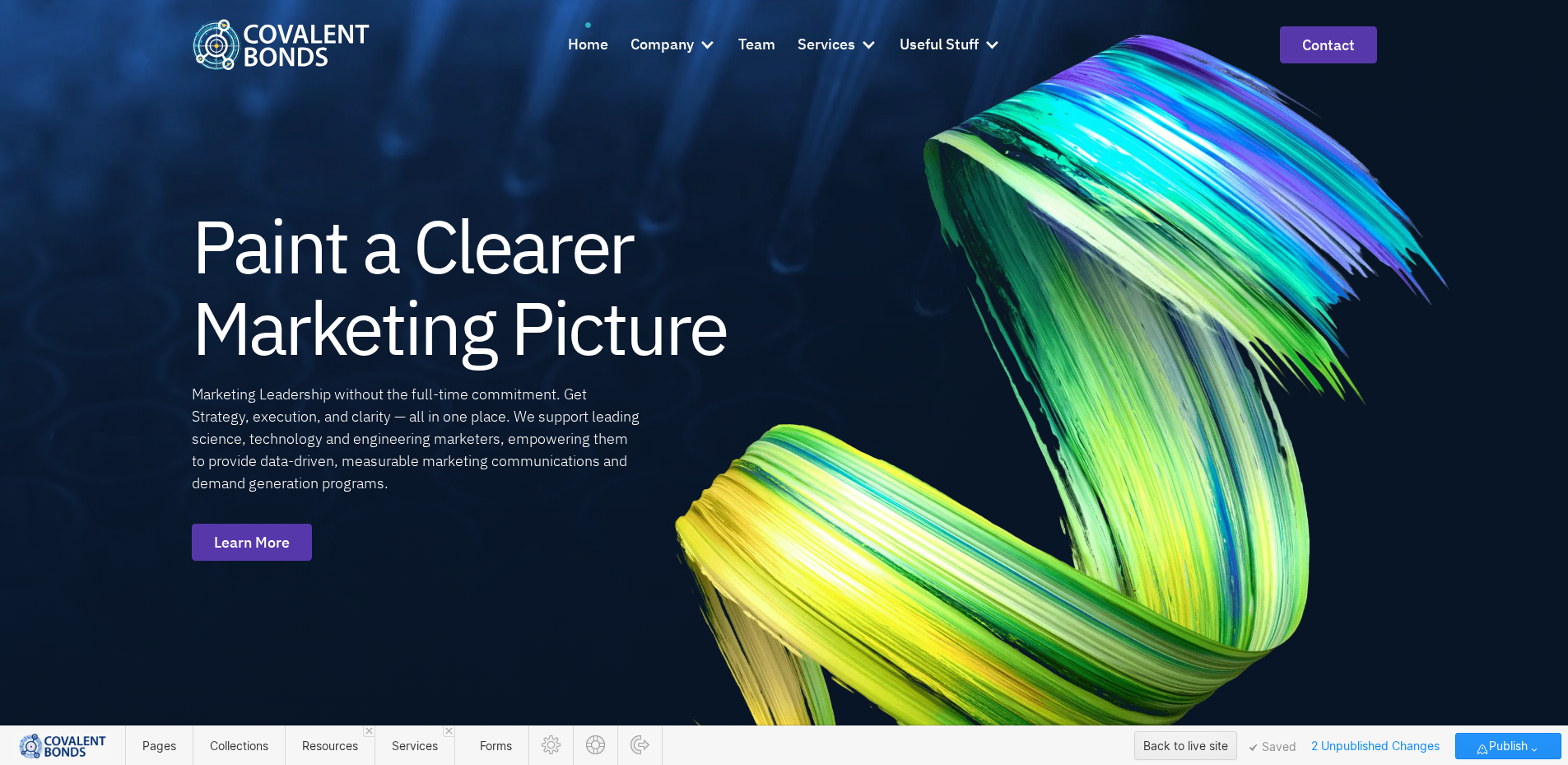
click at [437, 550] on div "Paint a Clearer Marketing Picture Marketing Leadership without the full-time co…" at bounding box center [497, 382] width 612 height 765
click at [1521, 753] on span "Publish" at bounding box center [1508, 746] width 39 height 25
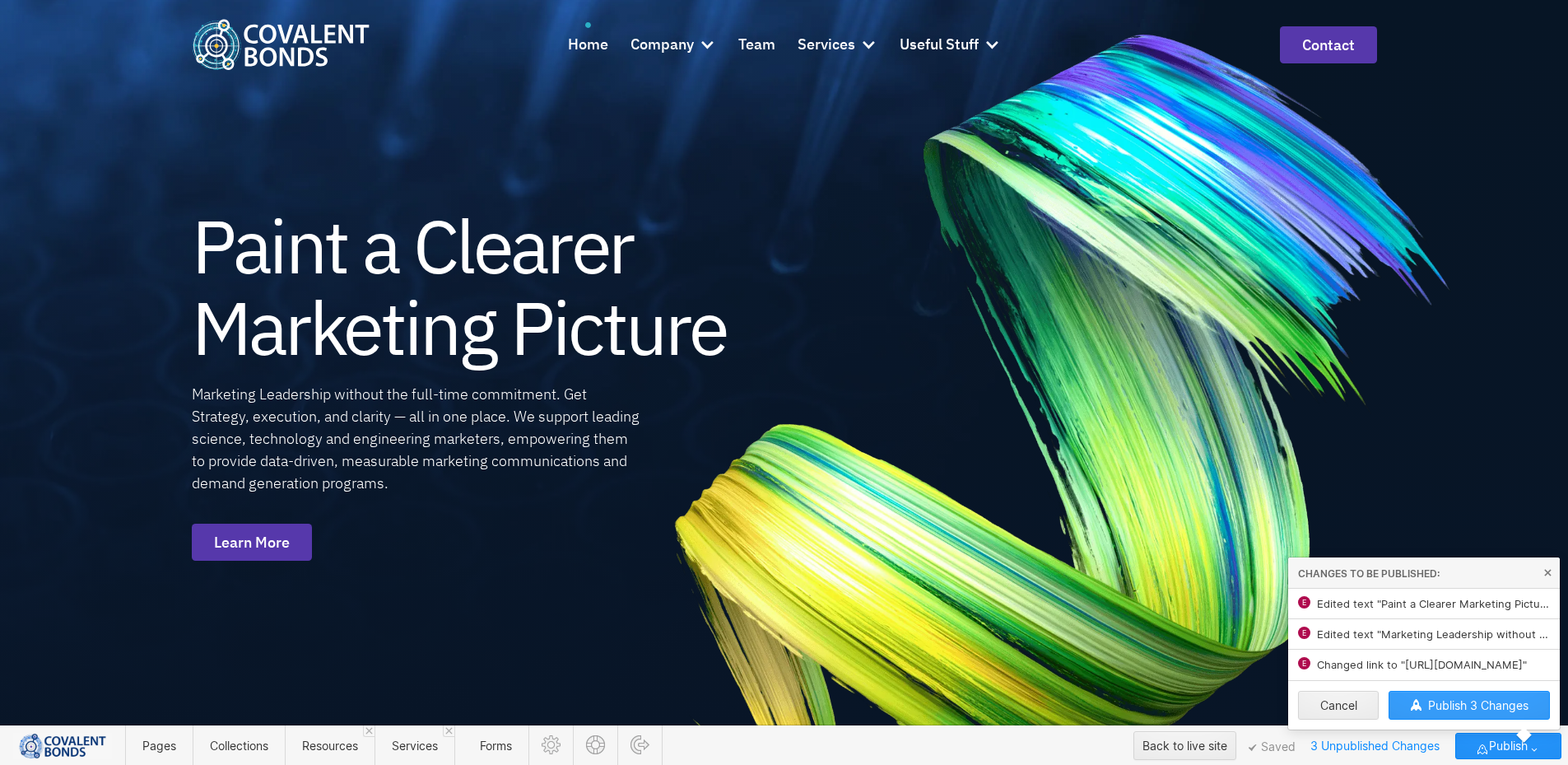
click at [1519, 703] on span "Publish 3 Changes" at bounding box center [1478, 706] width 101 height 14
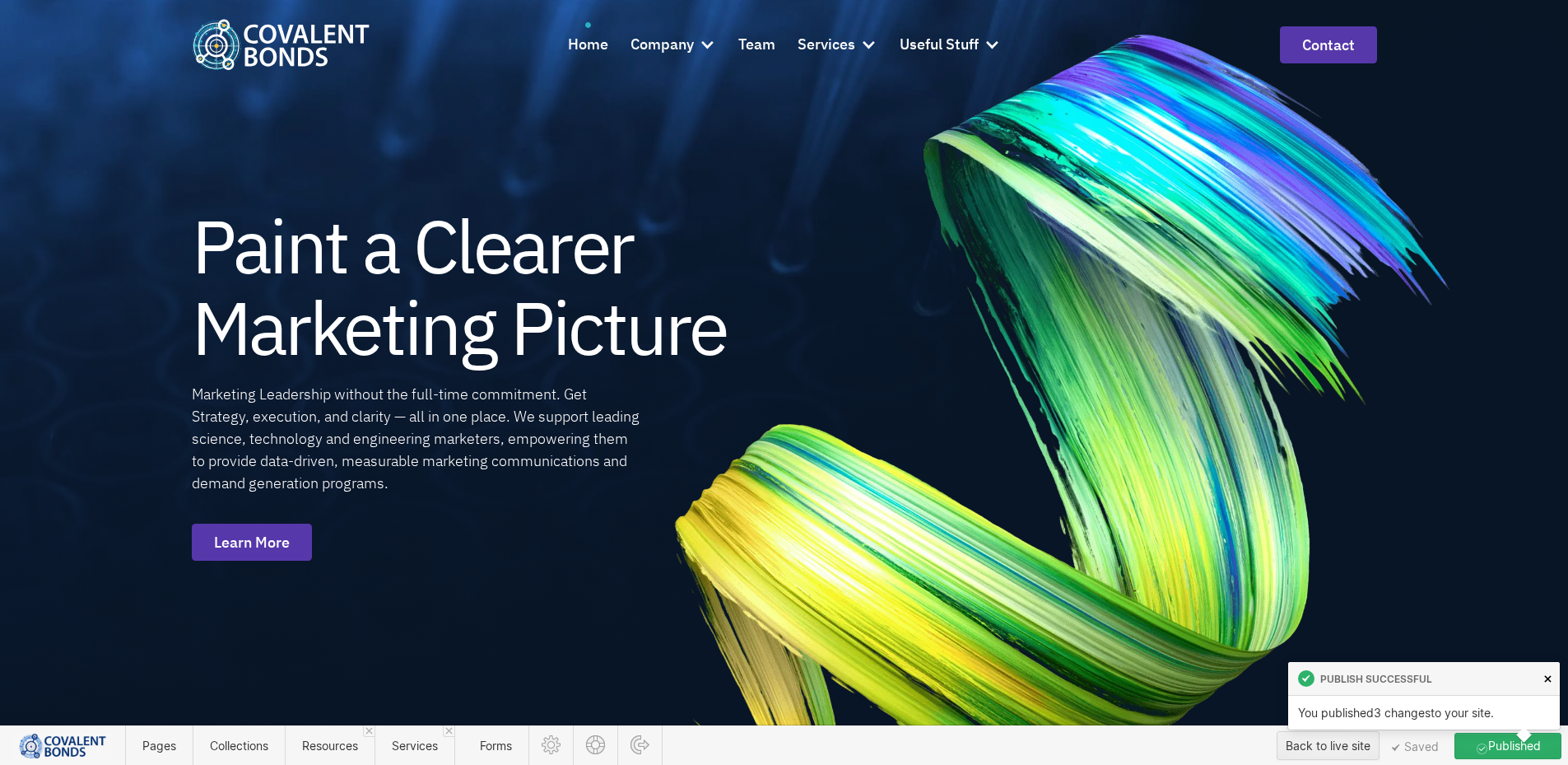
click at [1544, 676] on icon at bounding box center [1547, 679] width 8 height 8
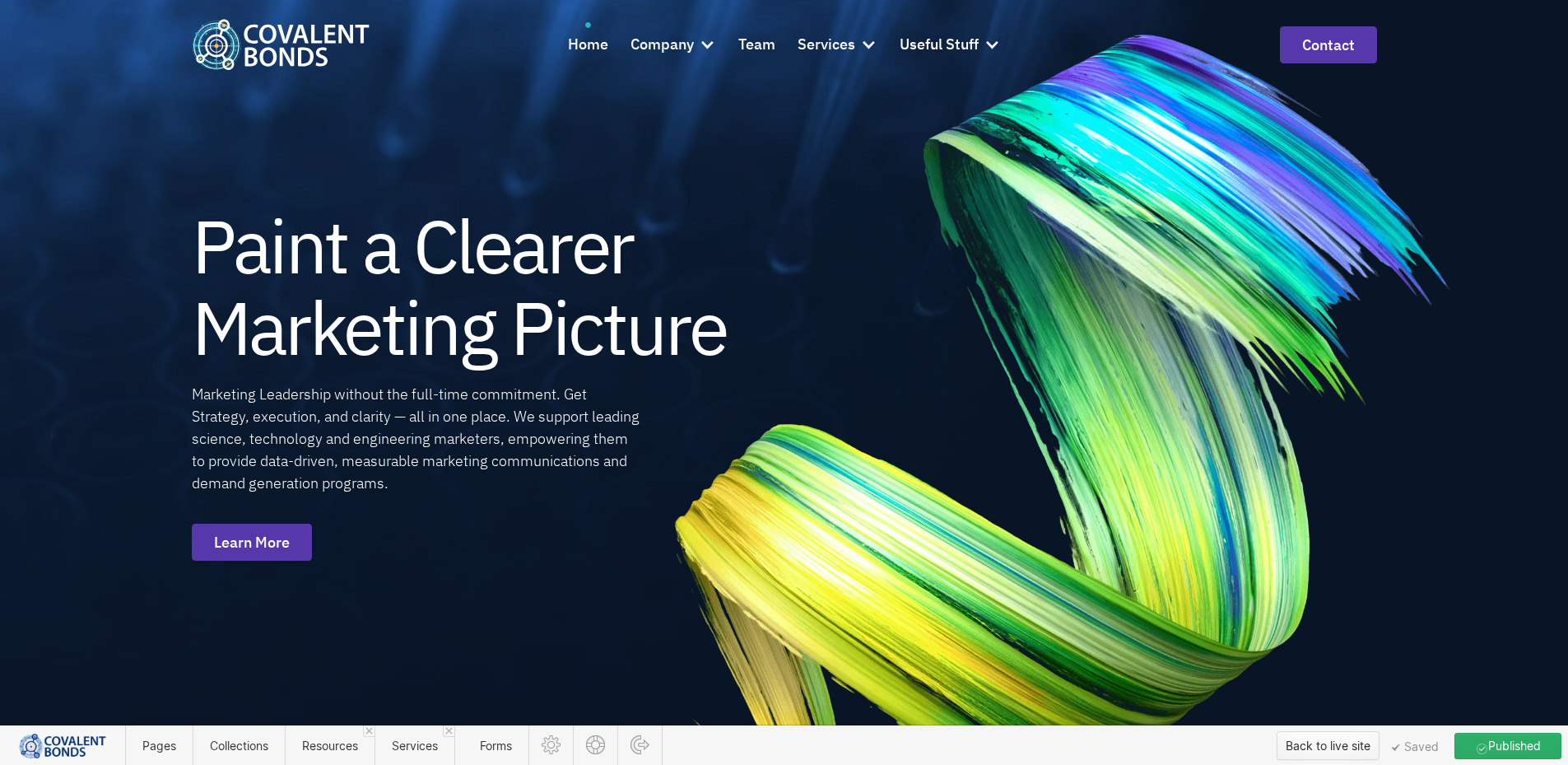
click at [1337, 737] on div "Back to live site" at bounding box center [1328, 746] width 85 height 25
